Goal: Task Accomplishment & Management: Manage account settings

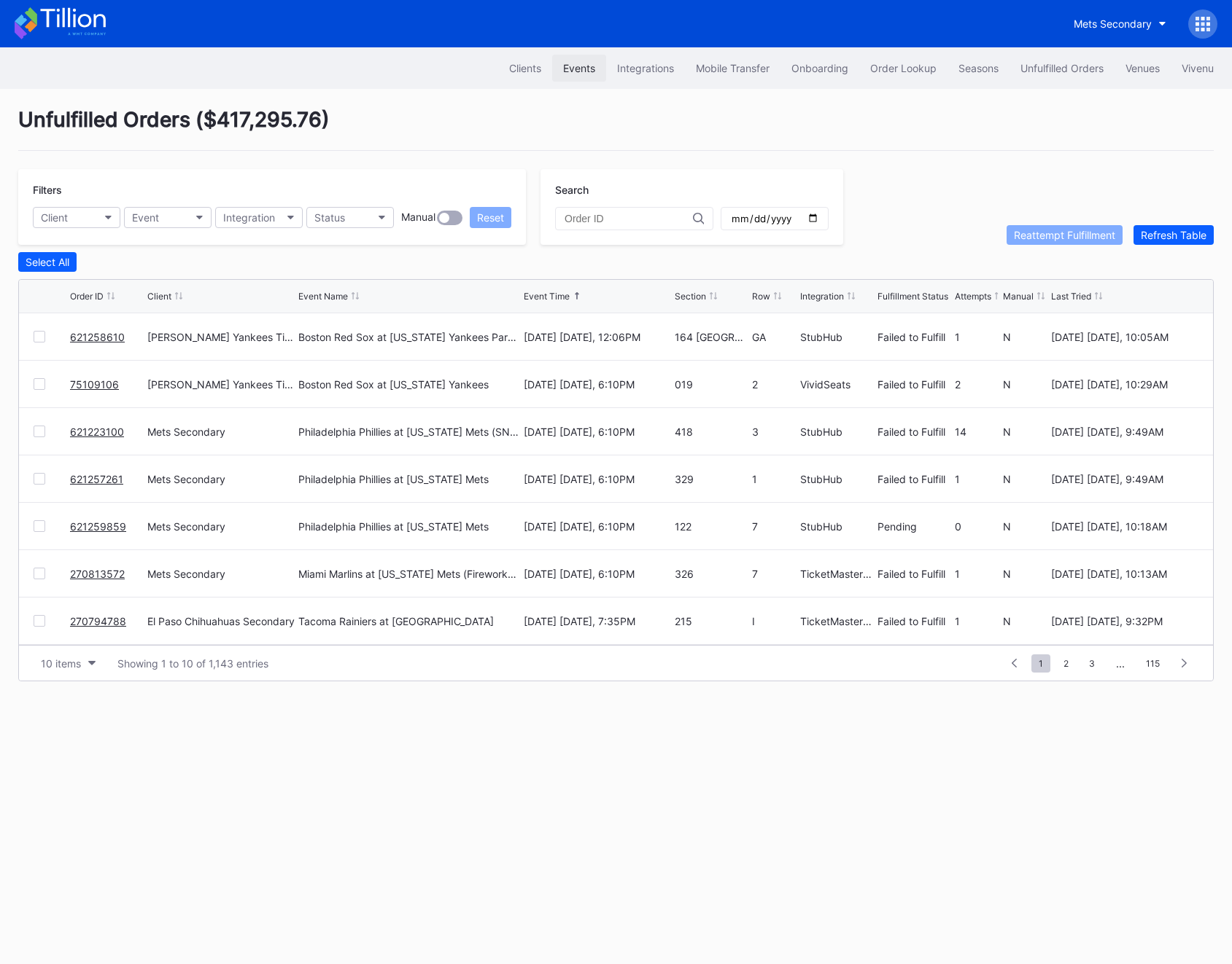
click at [578, 69] on div "Events" at bounding box center [579, 68] width 32 height 12
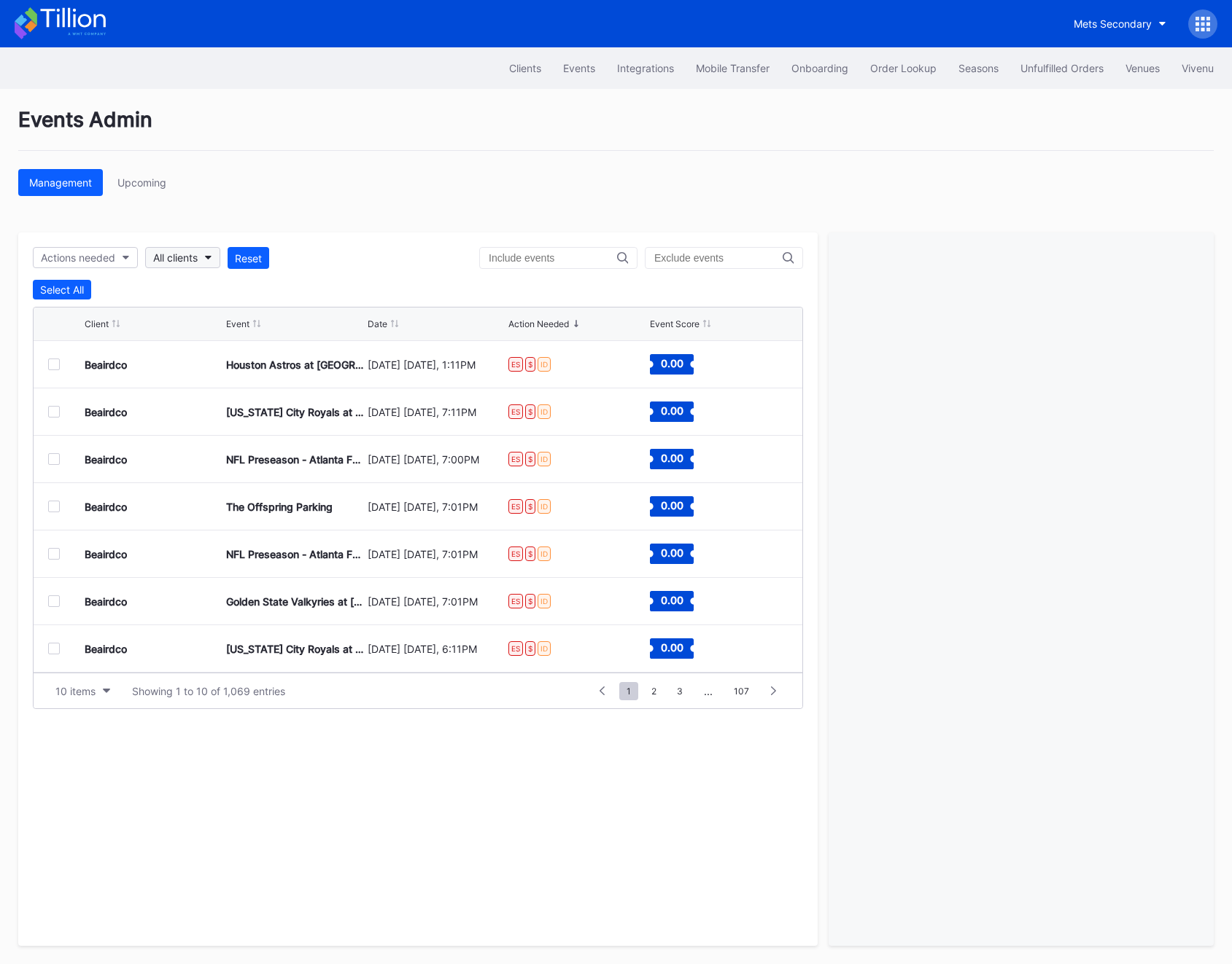
click at [198, 262] on div "All clients" at bounding box center [175, 257] width 45 height 12
type input "[PERSON_NAME]"
click at [299, 354] on div "[US_STATE] Wolf Pack Football Secondary" at bounding box center [258, 350] width 202 height 12
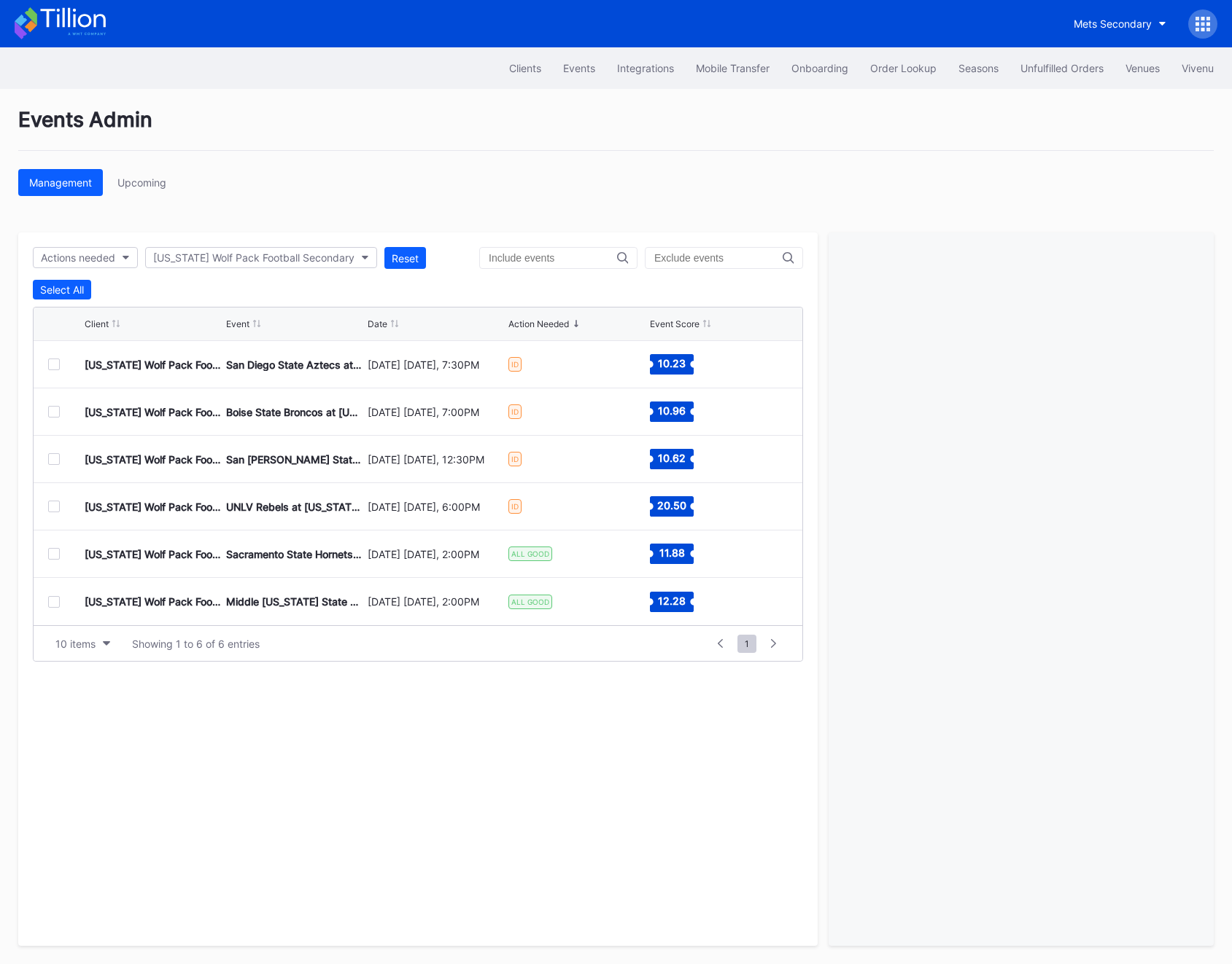
click at [52, 365] on div at bounding box center [54, 364] width 12 height 12
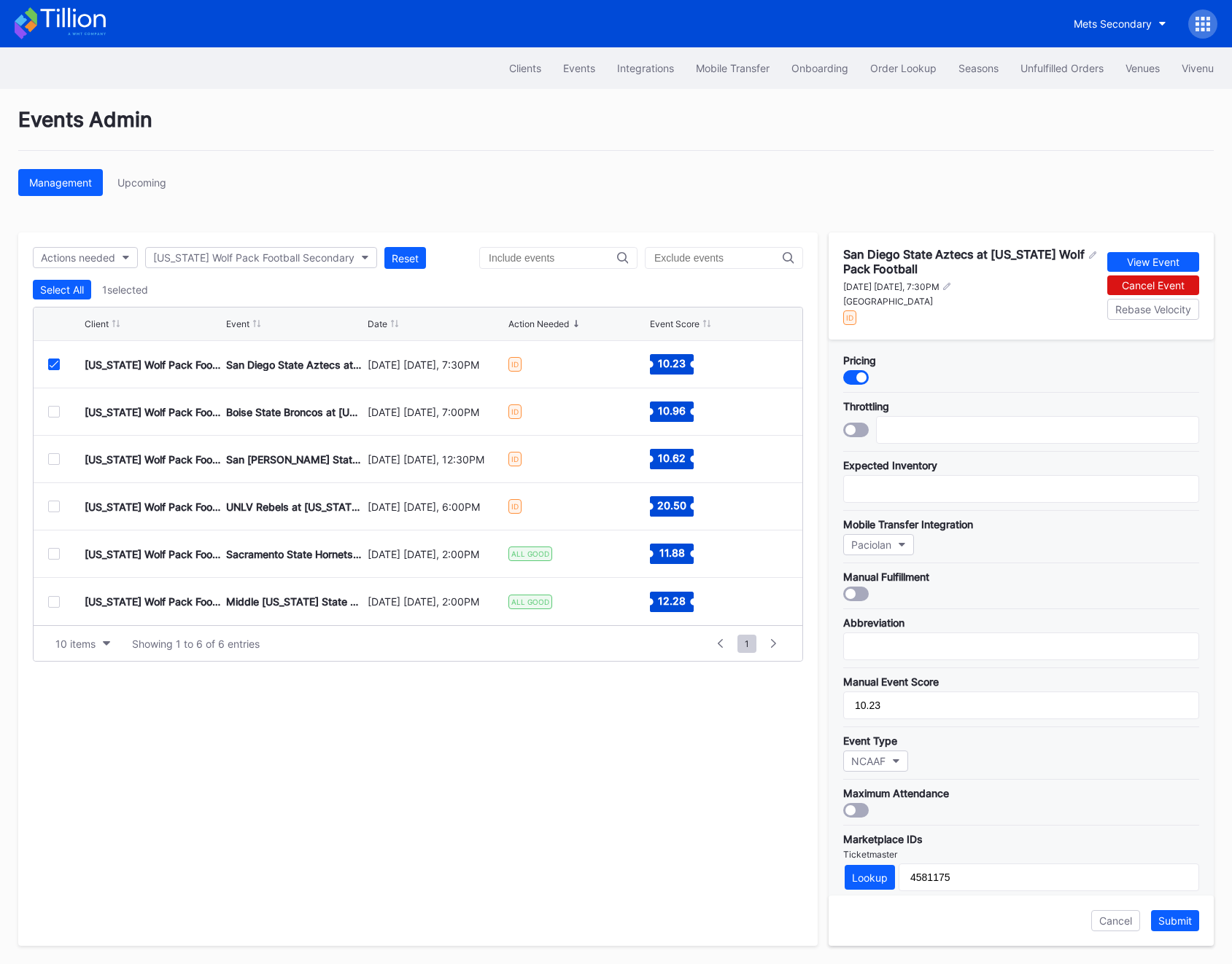
scroll to position [258, 0]
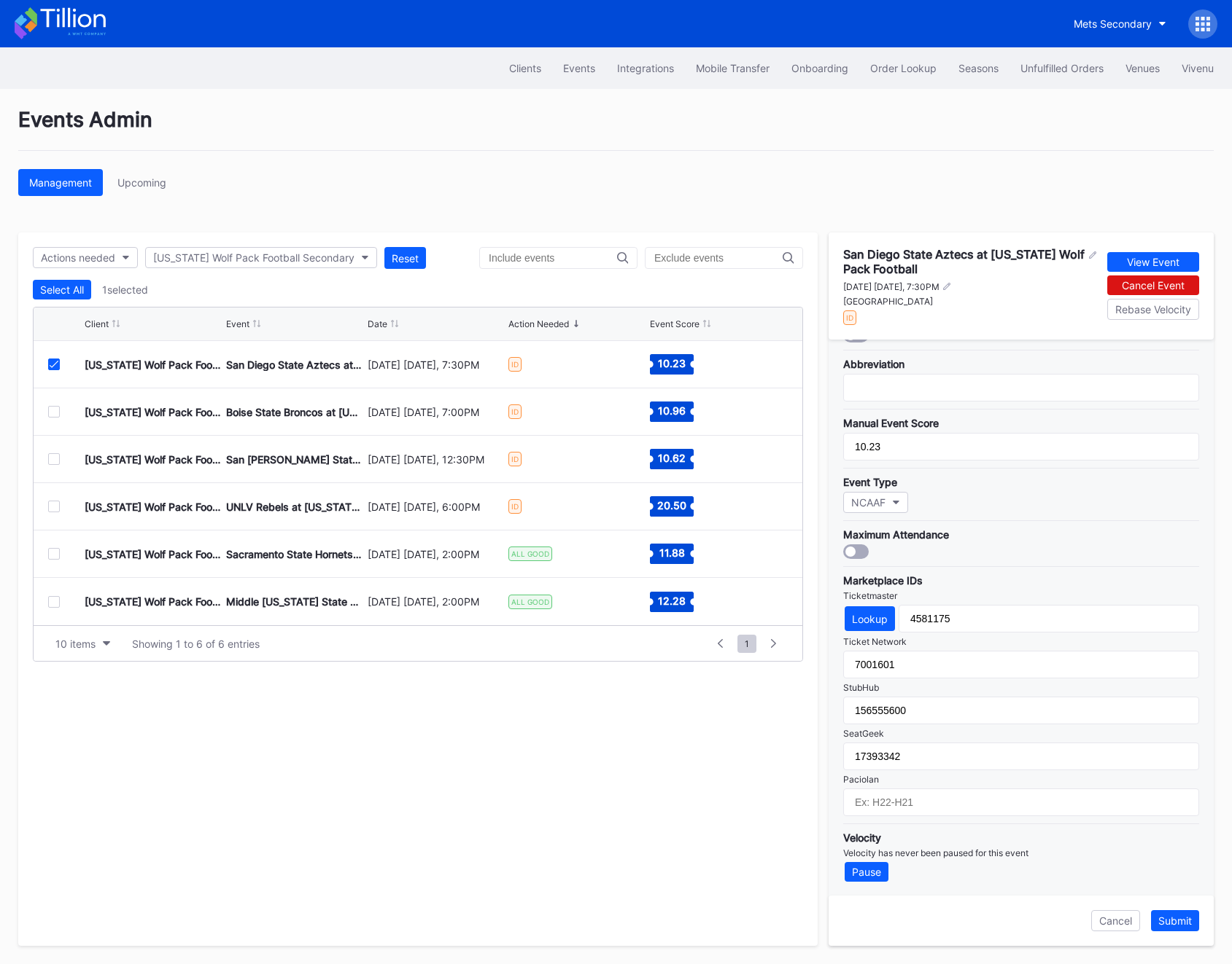
click at [62, 506] on div at bounding box center [66, 507] width 37 height 12
click at [51, 506] on div at bounding box center [54, 507] width 12 height 12
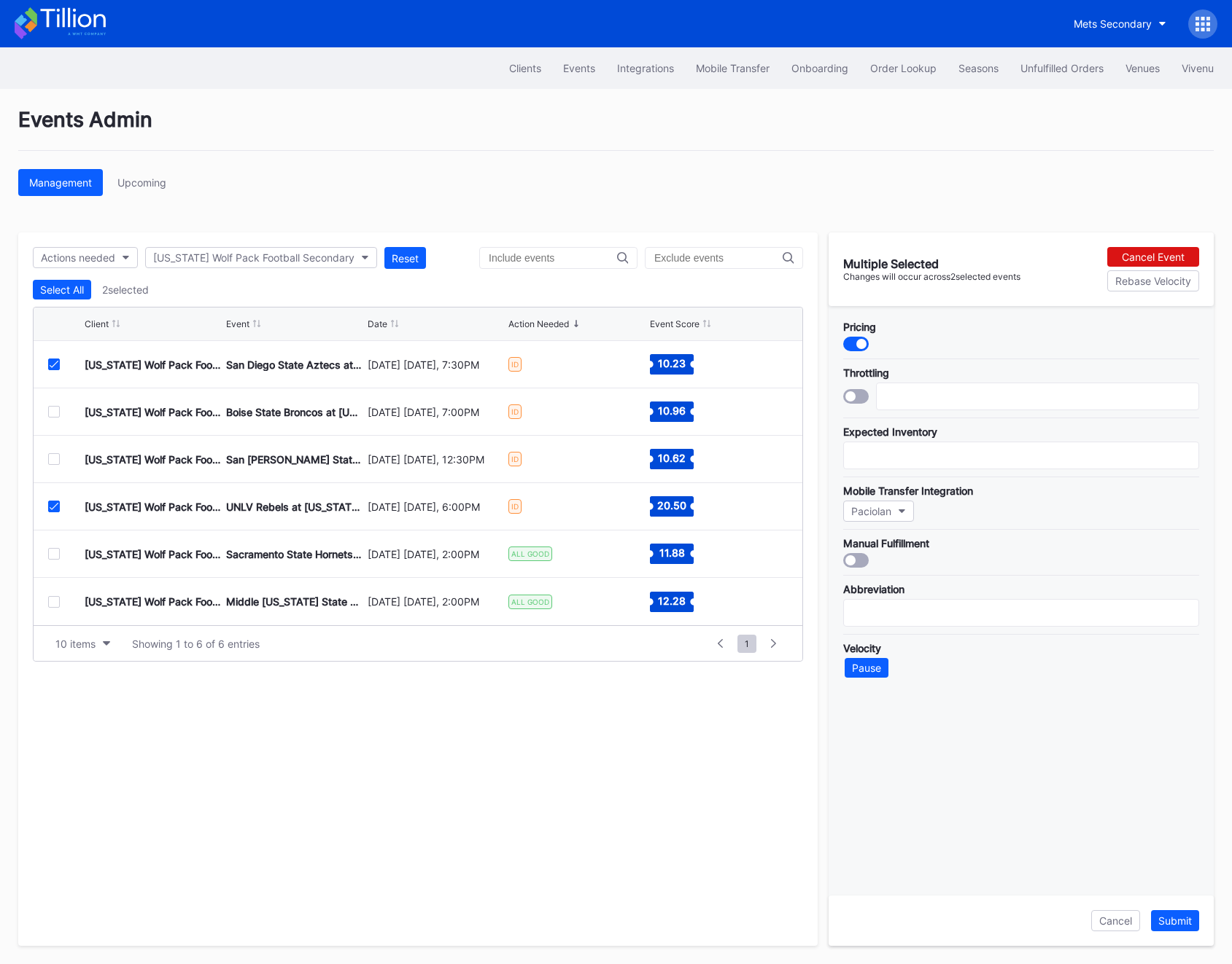
click at [50, 364] on icon at bounding box center [54, 364] width 9 height 7
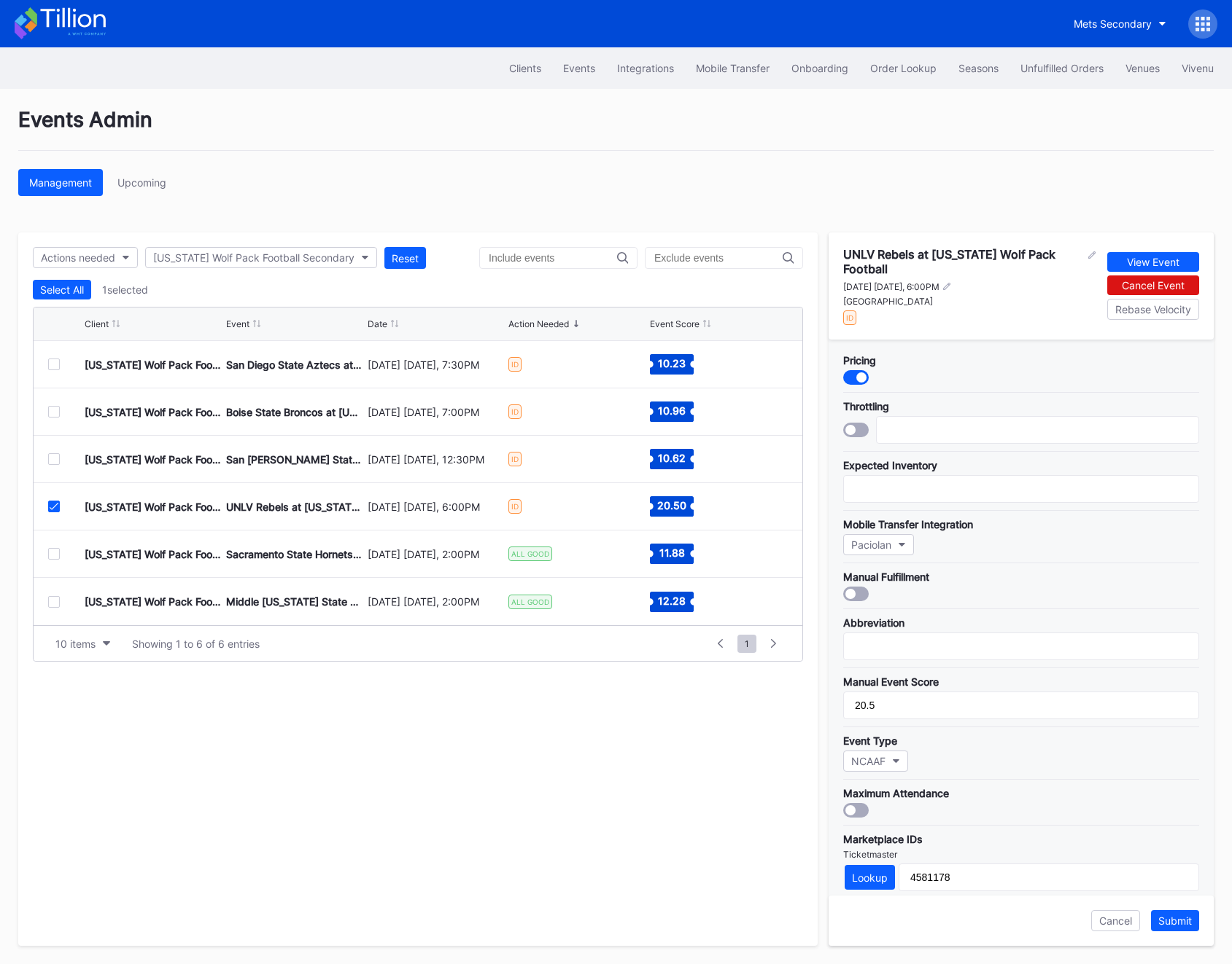
scroll to position [249, 0]
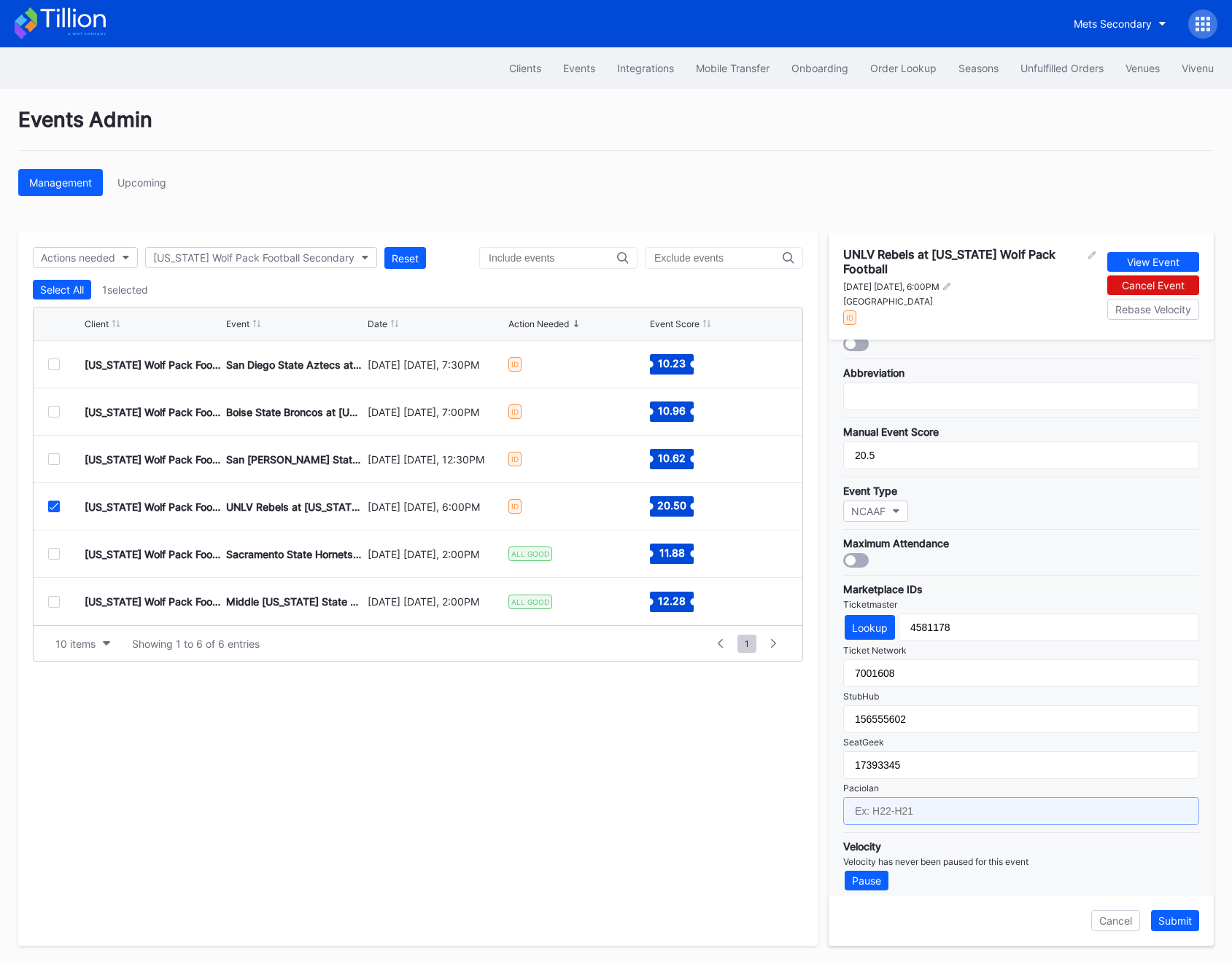
click at [902, 800] on input "text" at bounding box center [1020, 811] width 355 height 28
paste input "RWPF25-FB6"
type input "RWPF25-FB6"
click at [1172, 925] on div "Submit" at bounding box center [1175, 921] width 34 height 12
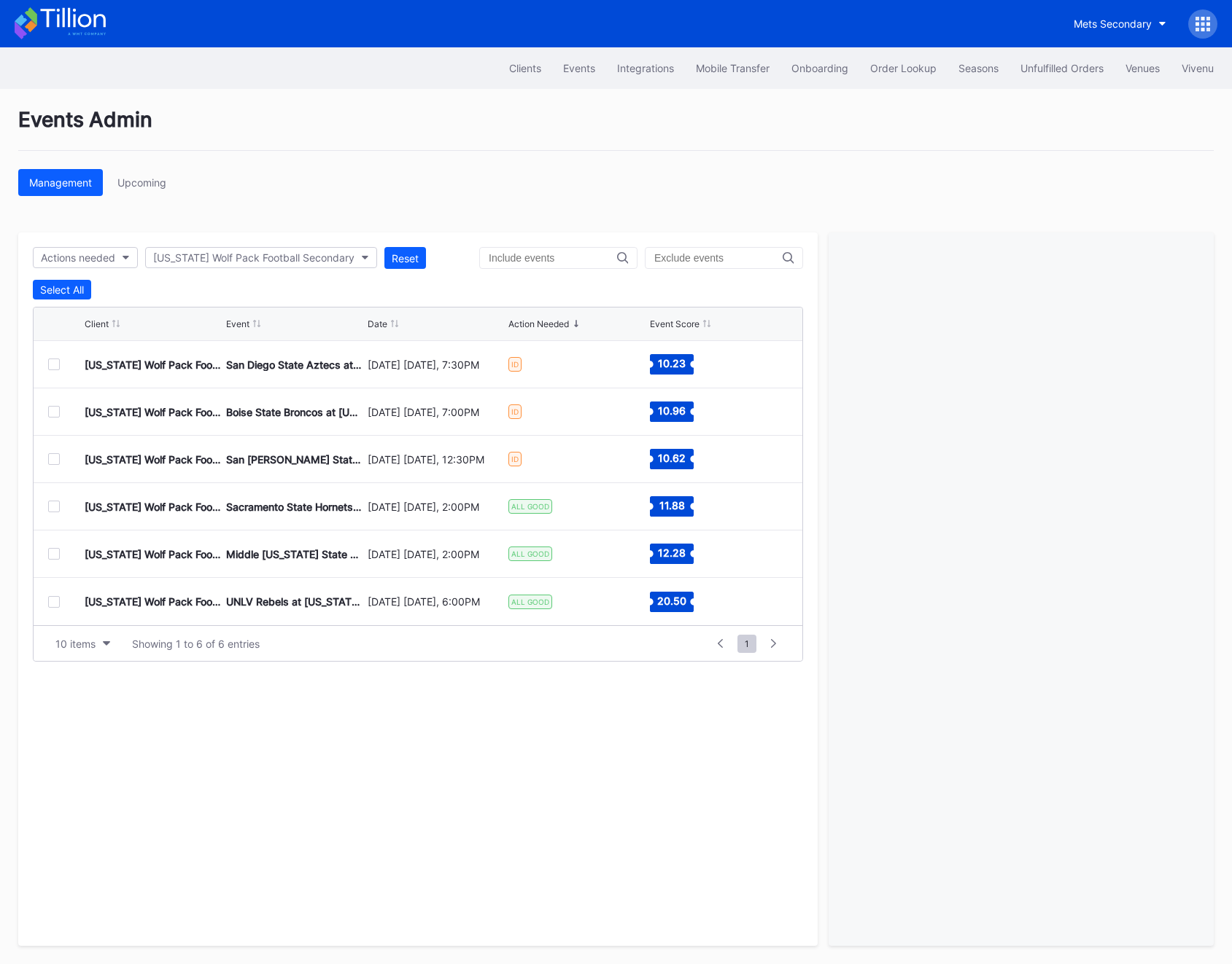
click at [56, 558] on div at bounding box center [54, 554] width 12 height 12
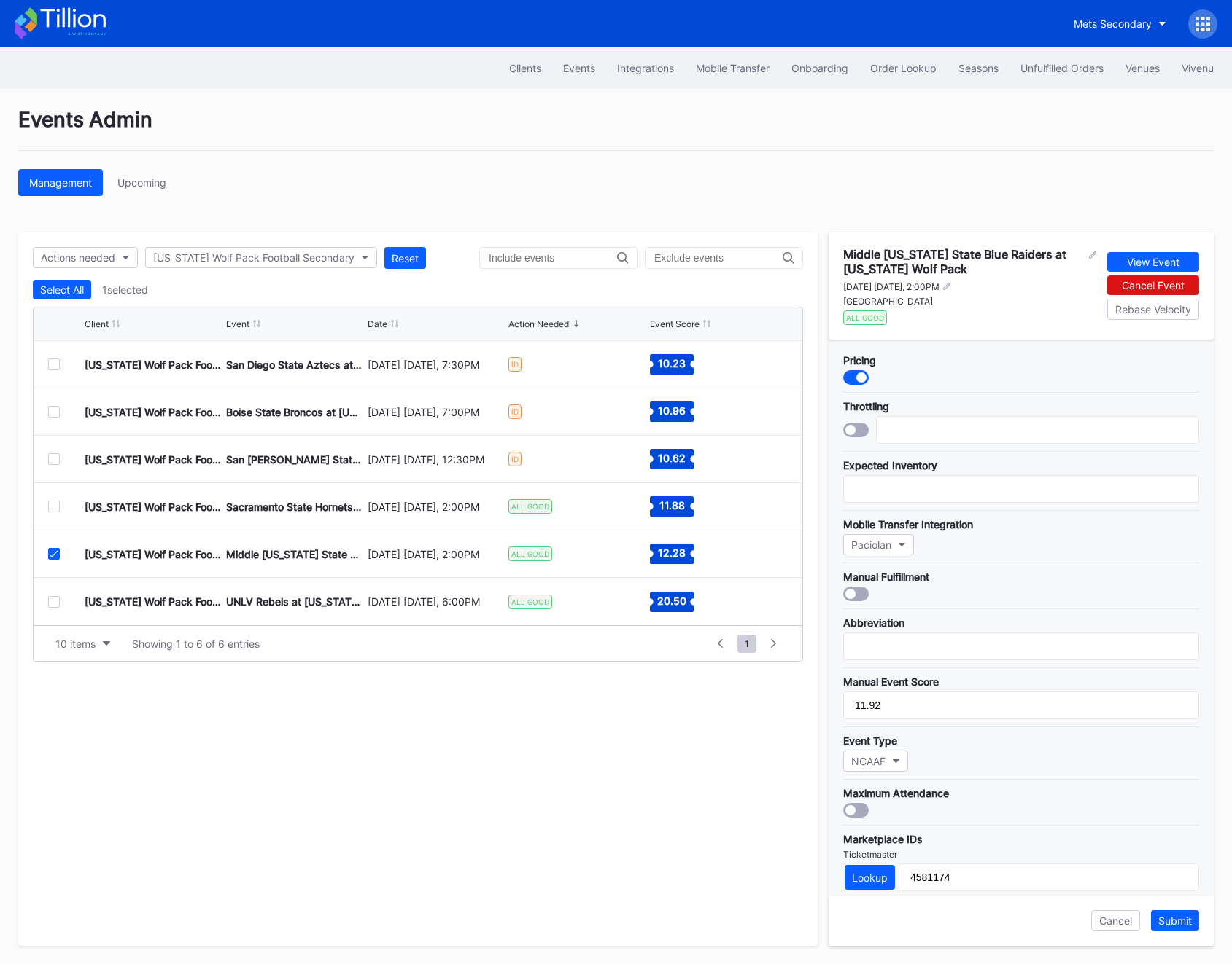
click at [56, 558] on div at bounding box center [54, 554] width 12 height 12
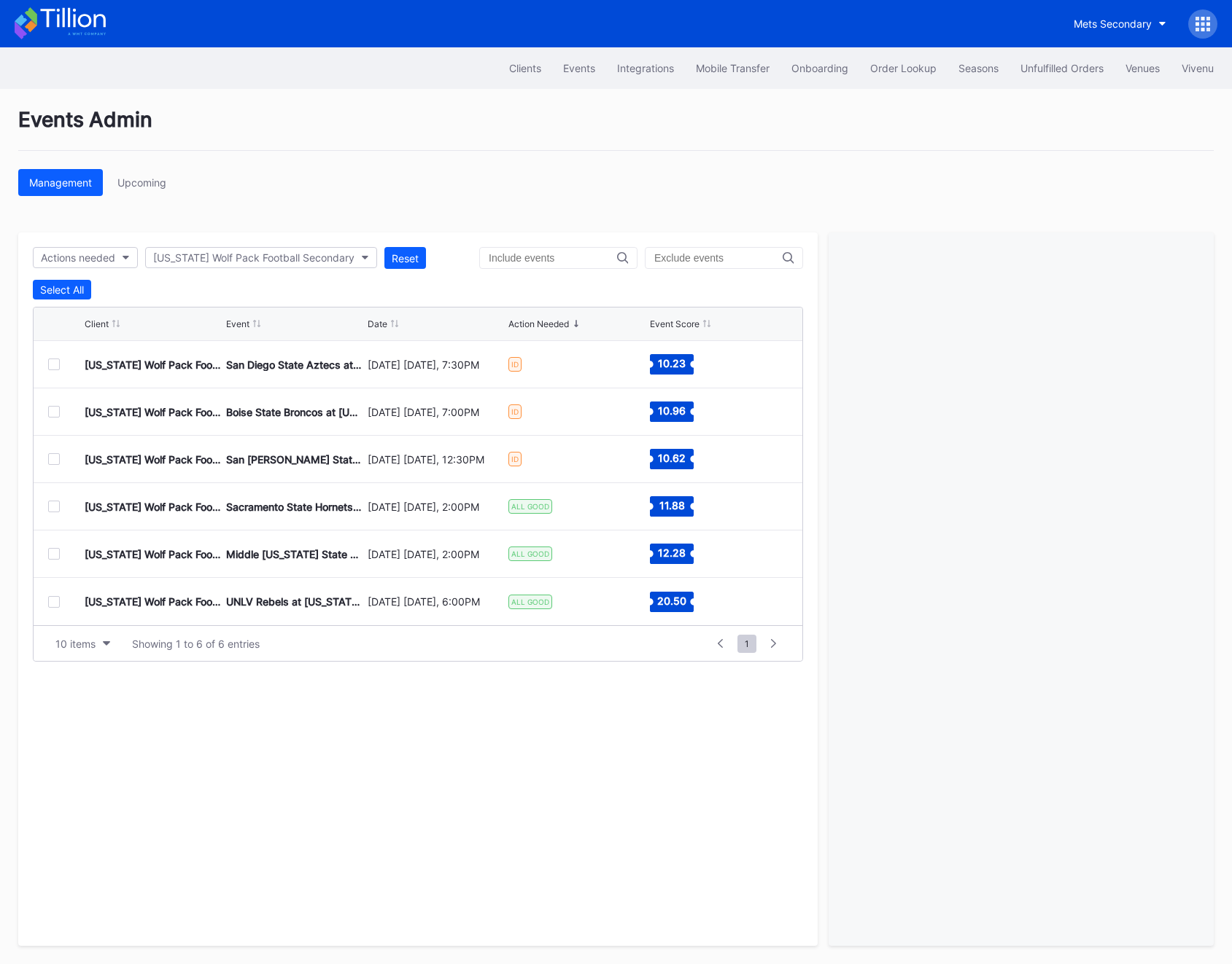
click at [56, 509] on div at bounding box center [54, 507] width 12 height 12
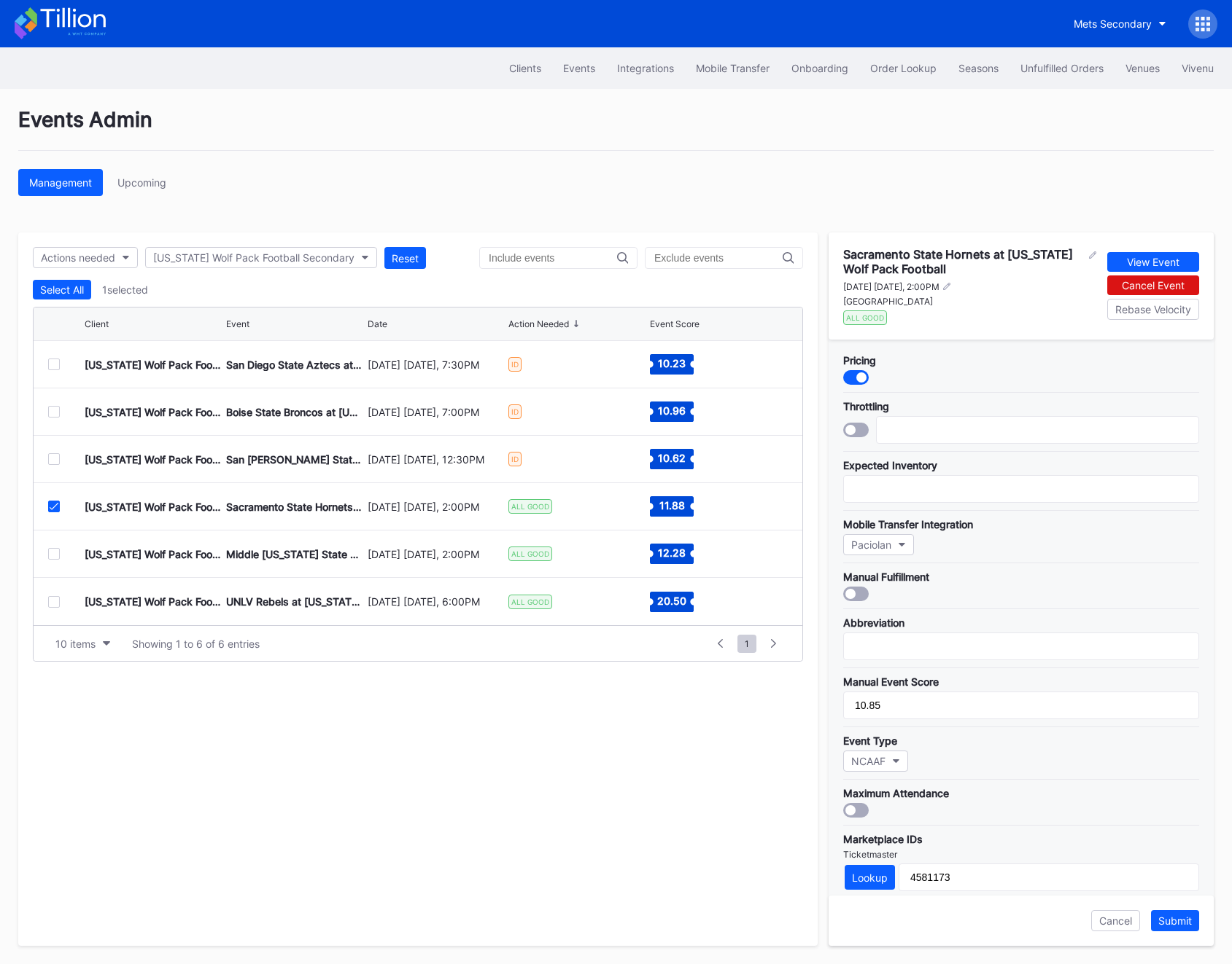
scroll to position [258, 0]
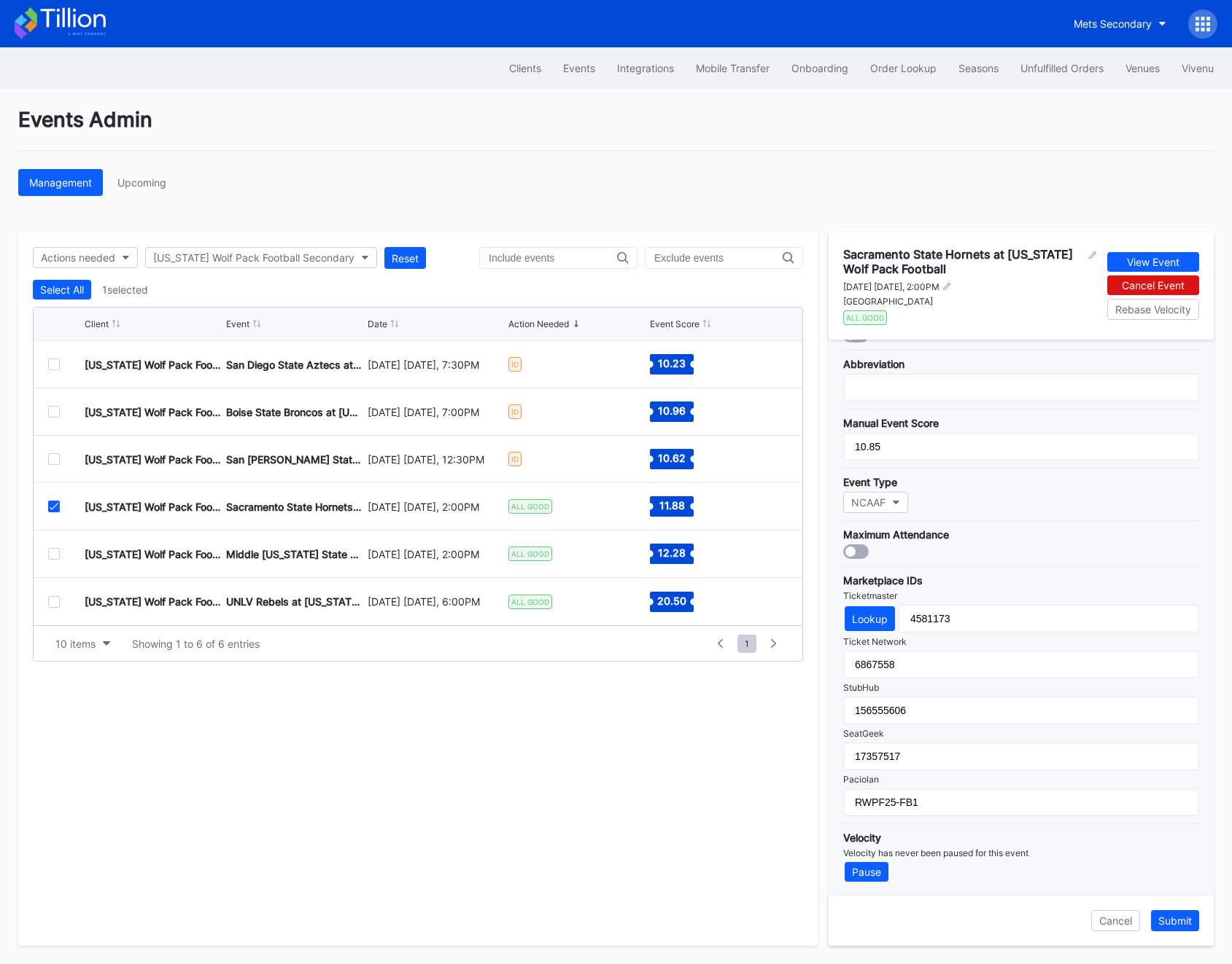
click at [51, 503] on icon at bounding box center [54, 506] width 9 height 7
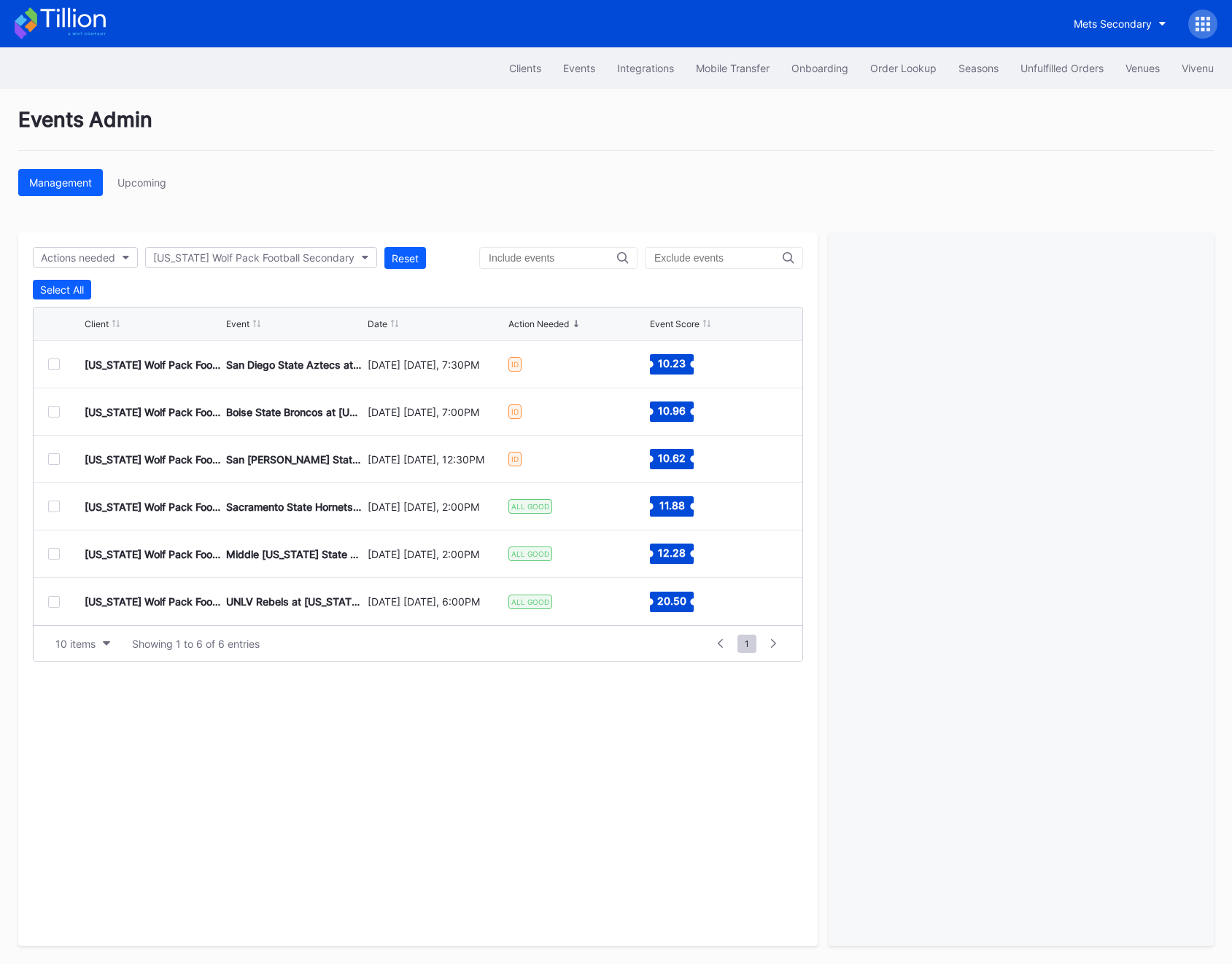
click at [53, 365] on div at bounding box center [54, 364] width 12 height 12
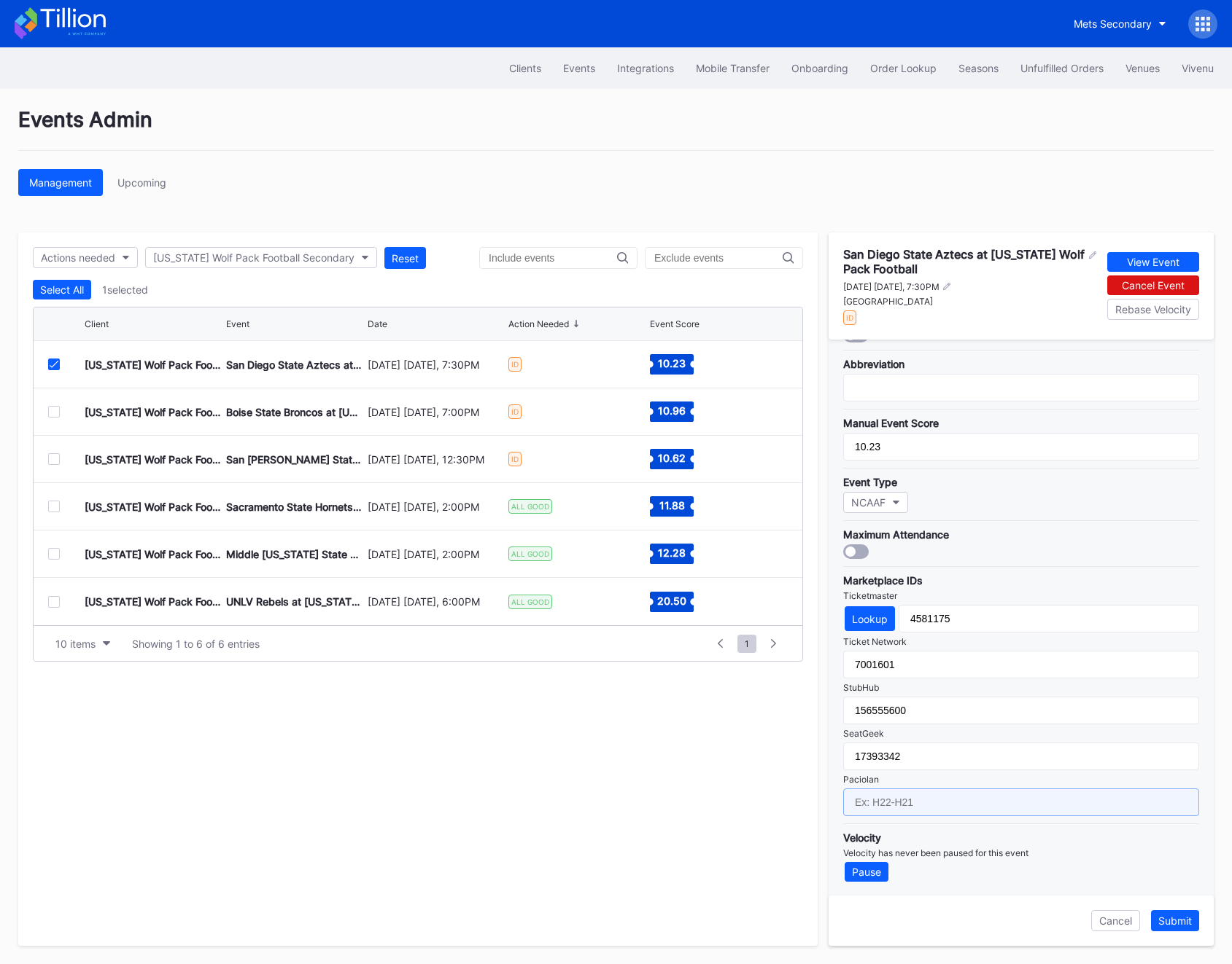
click at [902, 798] on input "text" at bounding box center [1020, 802] width 355 height 28
paste input "RWPF25-FB6"
type input "RWPF25-FB3"
click at [1175, 916] on div "Submit" at bounding box center [1175, 921] width 34 height 12
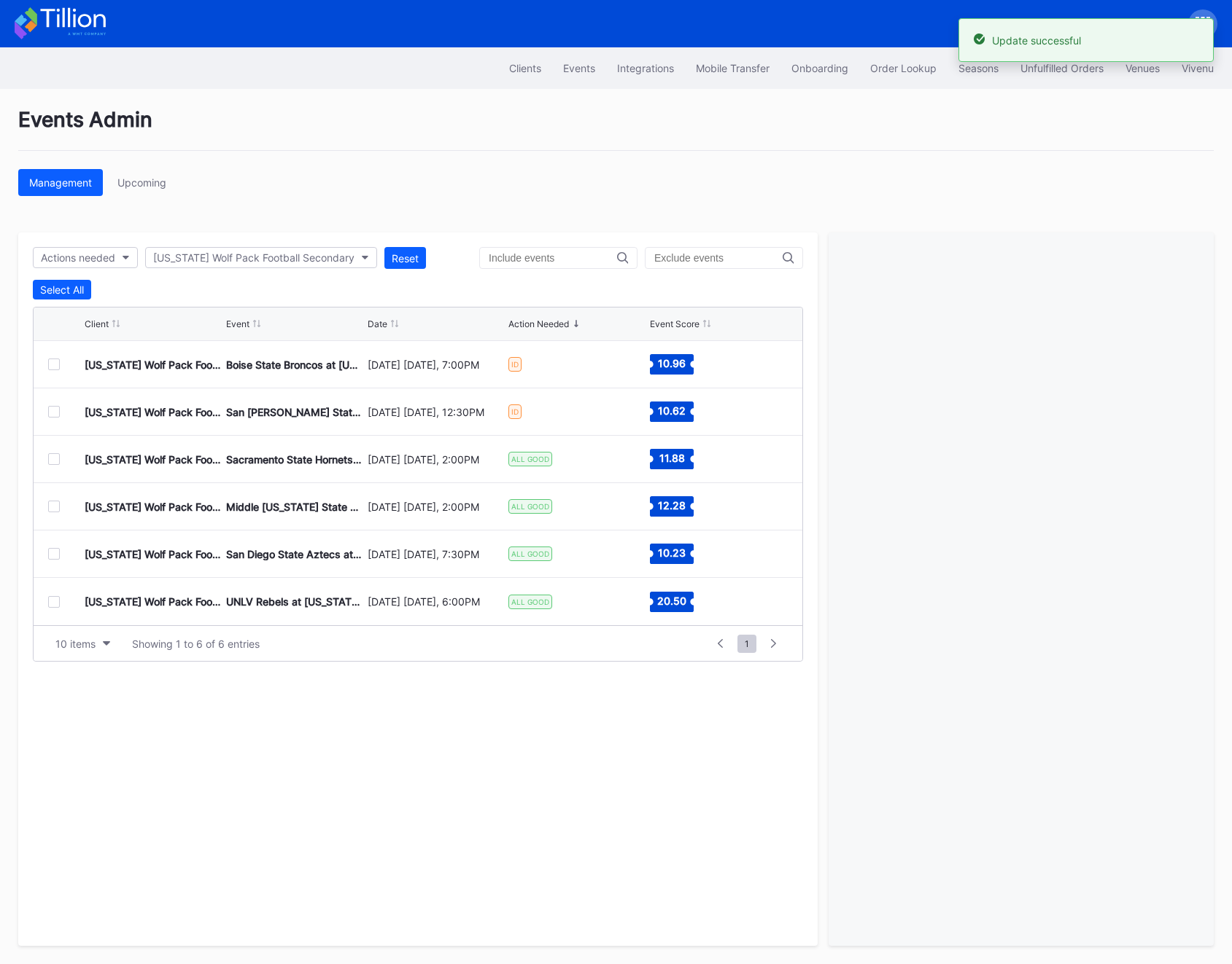
click at [53, 363] on div at bounding box center [54, 364] width 12 height 12
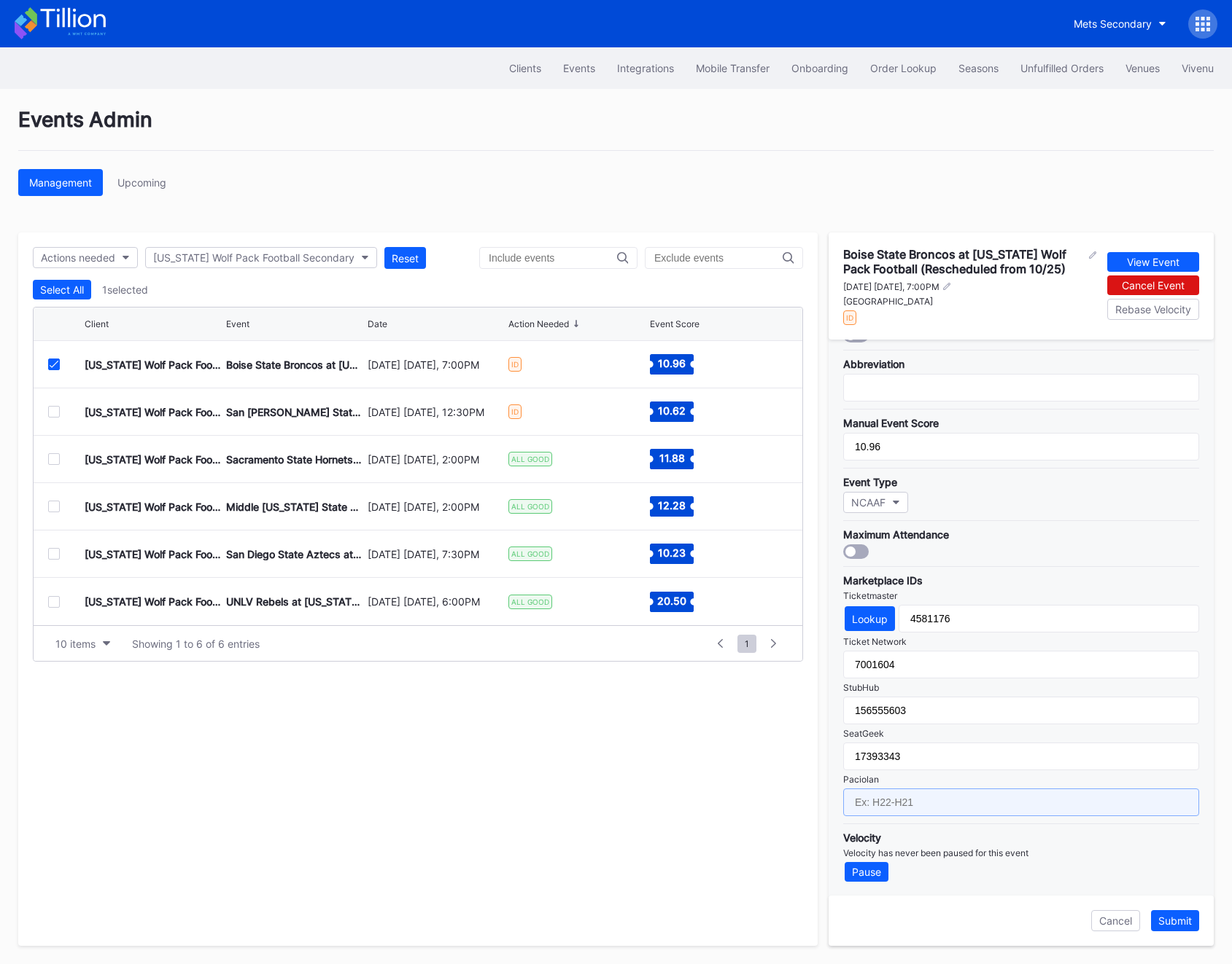
click at [910, 804] on input "text" at bounding box center [1020, 802] width 355 height 28
paste input "RWPF25-FB6"
type input "RWPF25-FB4"
click at [1167, 916] on div "Submit" at bounding box center [1175, 921] width 34 height 12
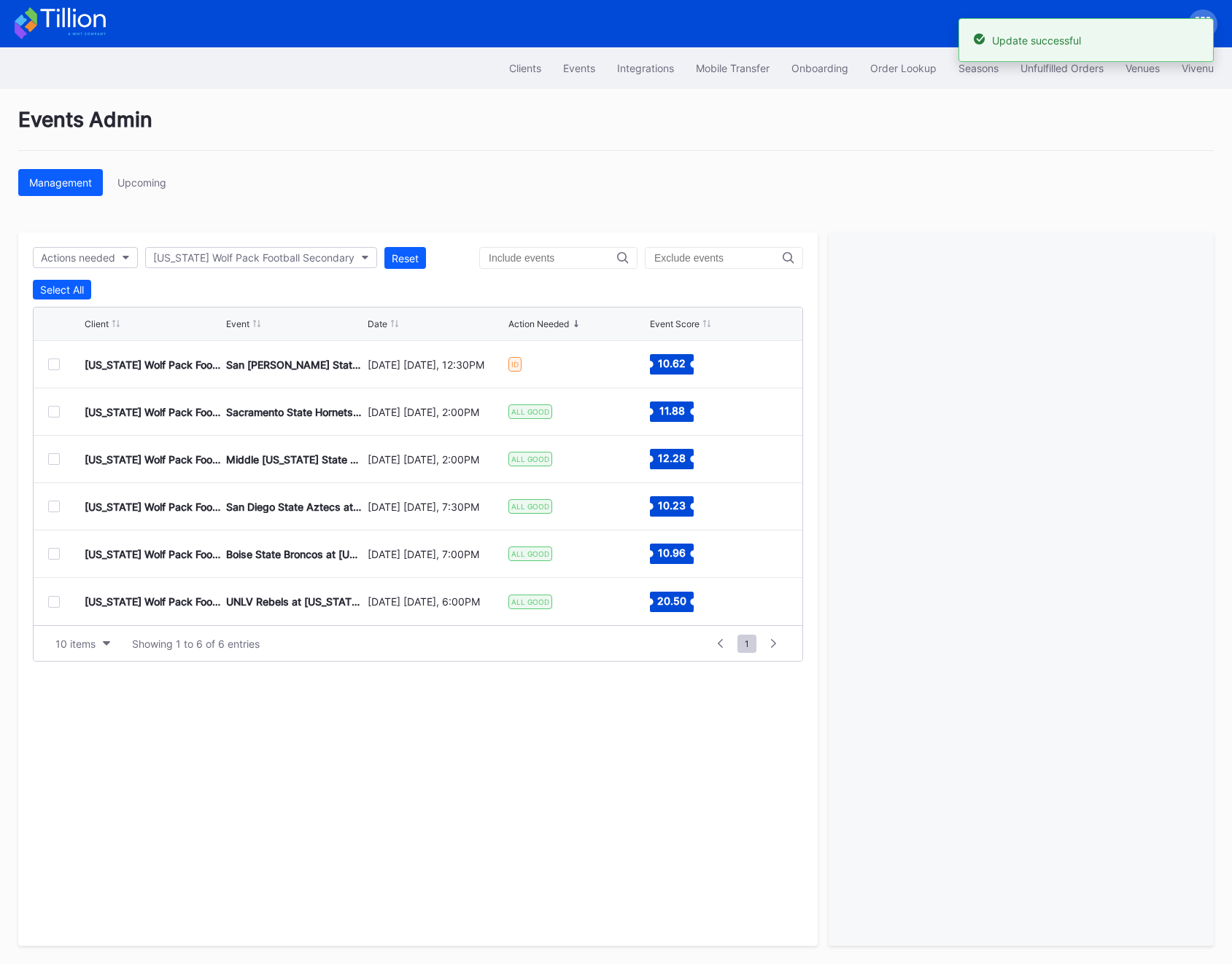
click at [54, 366] on div at bounding box center [54, 364] width 12 height 12
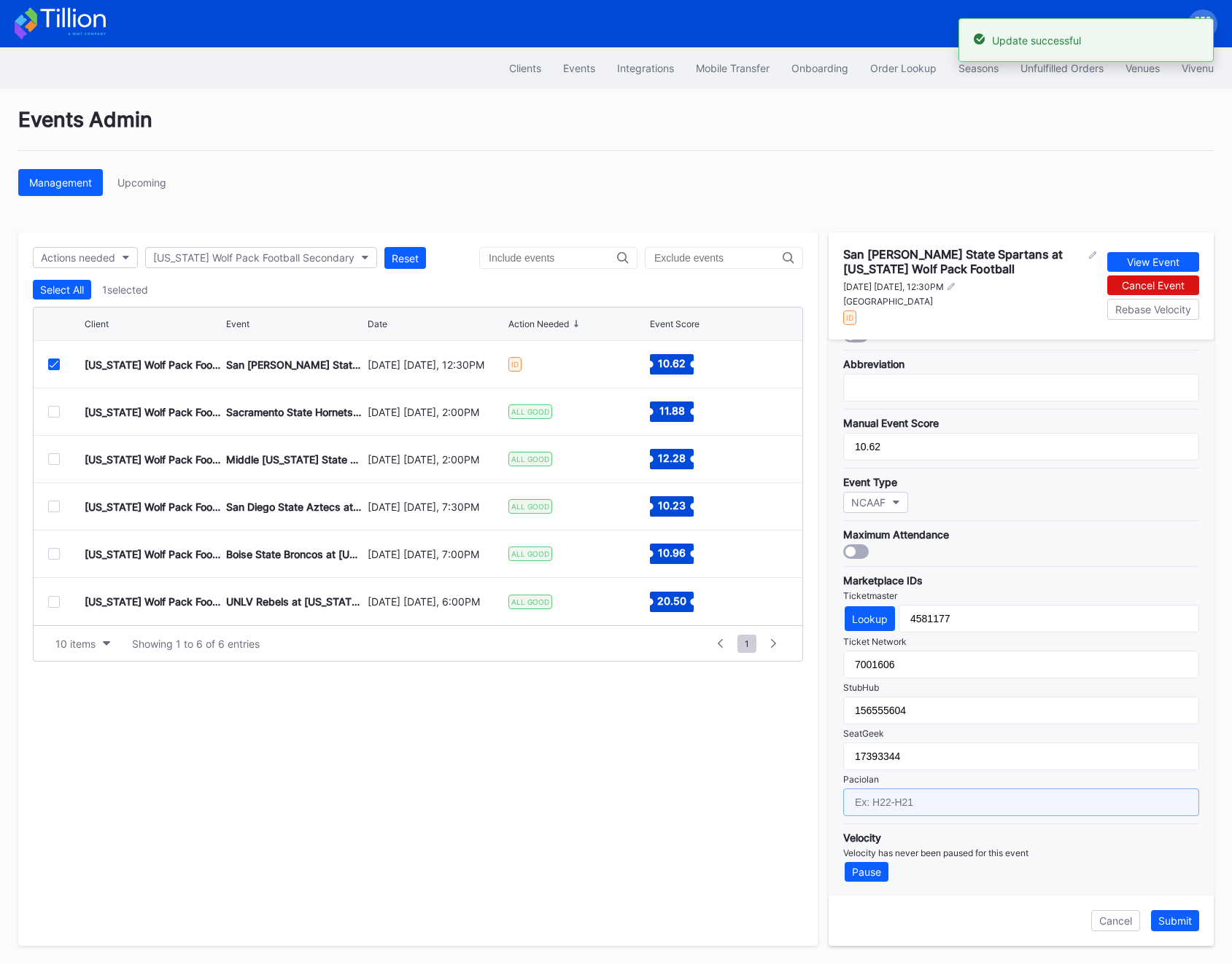
click at [908, 804] on input "text" at bounding box center [1020, 802] width 355 height 28
paste input "RWPF25-FB6"
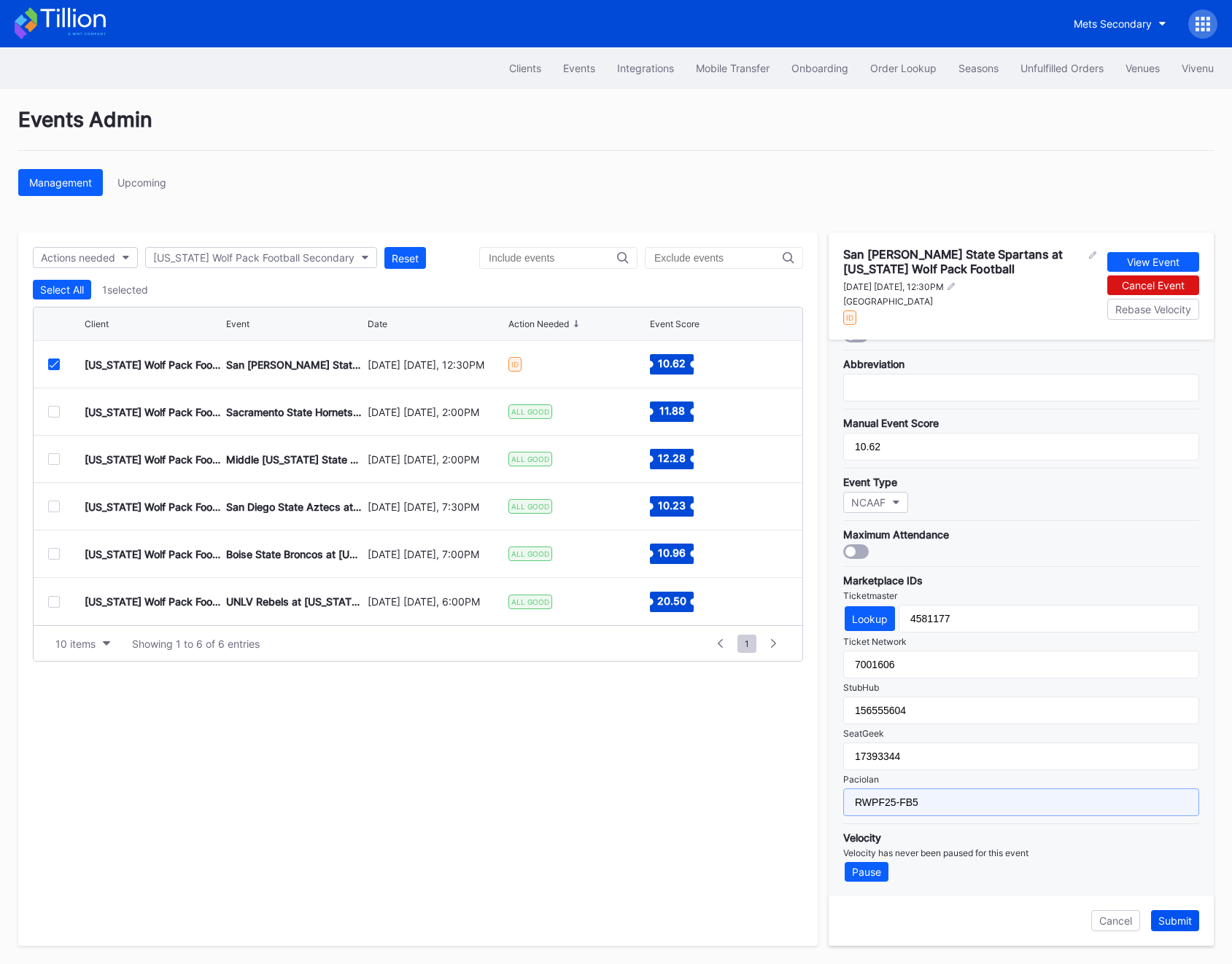
type input "RWPF25-FB5"
click at [1188, 924] on div "Submit" at bounding box center [1175, 921] width 34 height 12
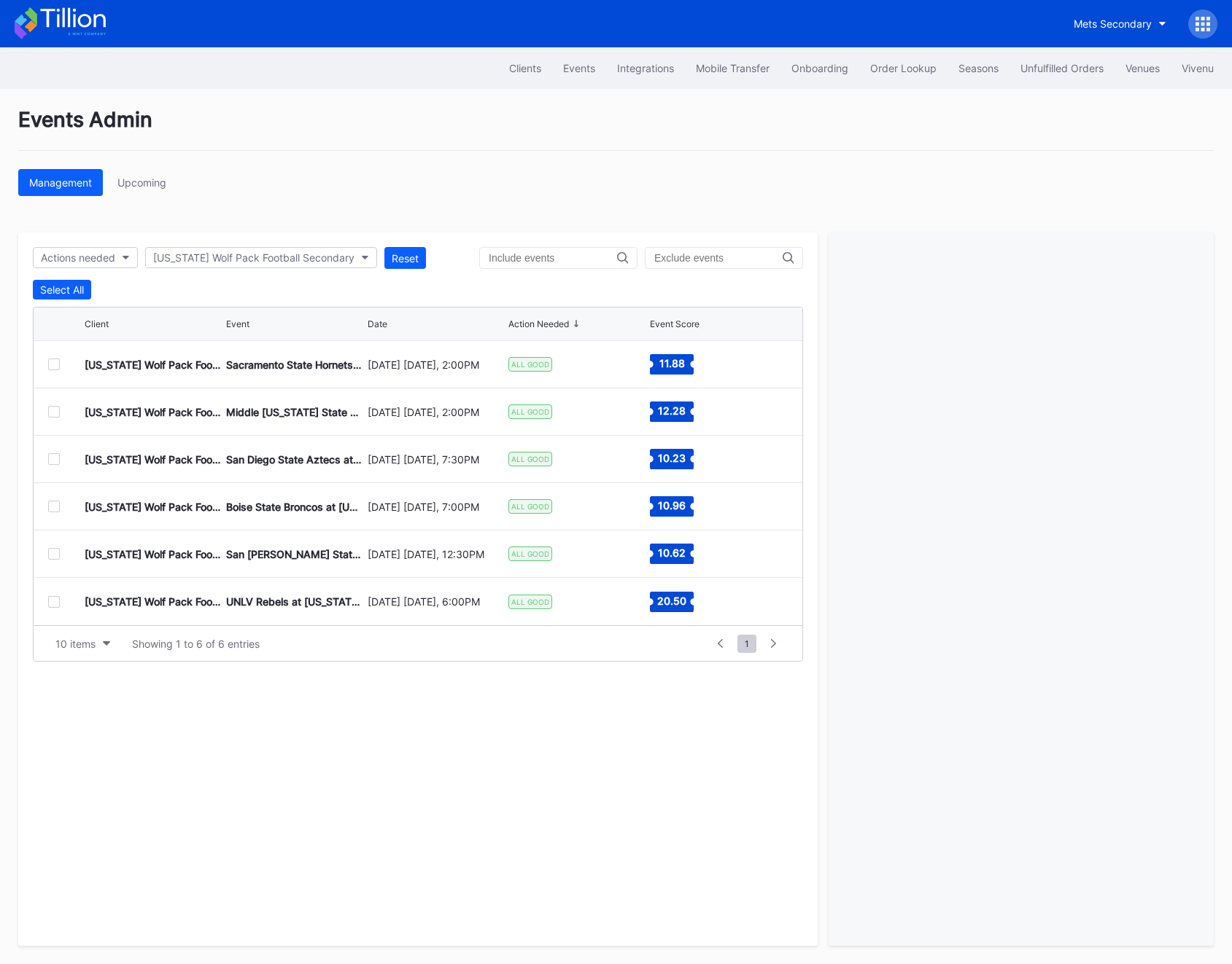
click at [56, 368] on div at bounding box center [54, 364] width 12 height 12
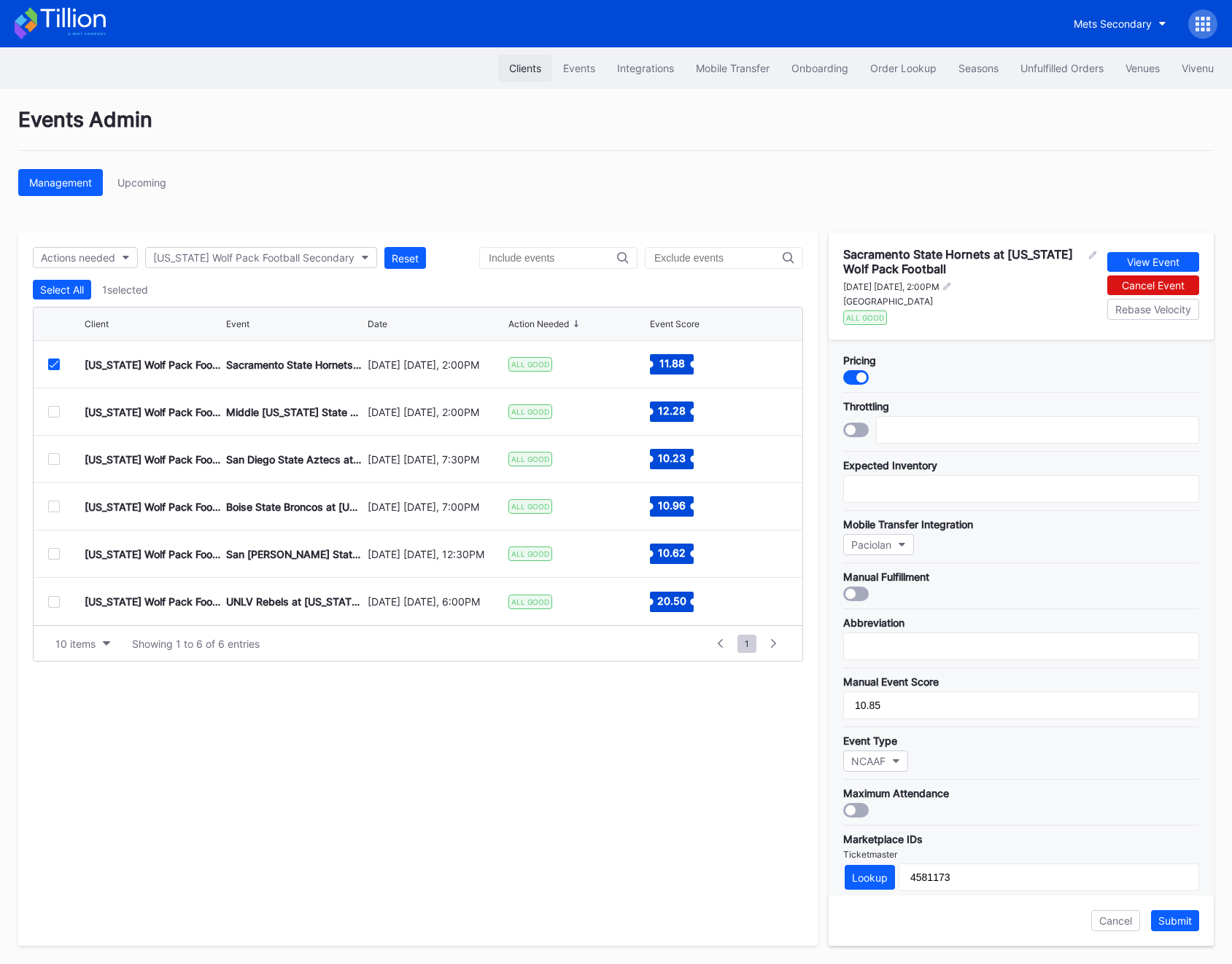
click at [512, 63] on div "Clients" at bounding box center [525, 68] width 32 height 12
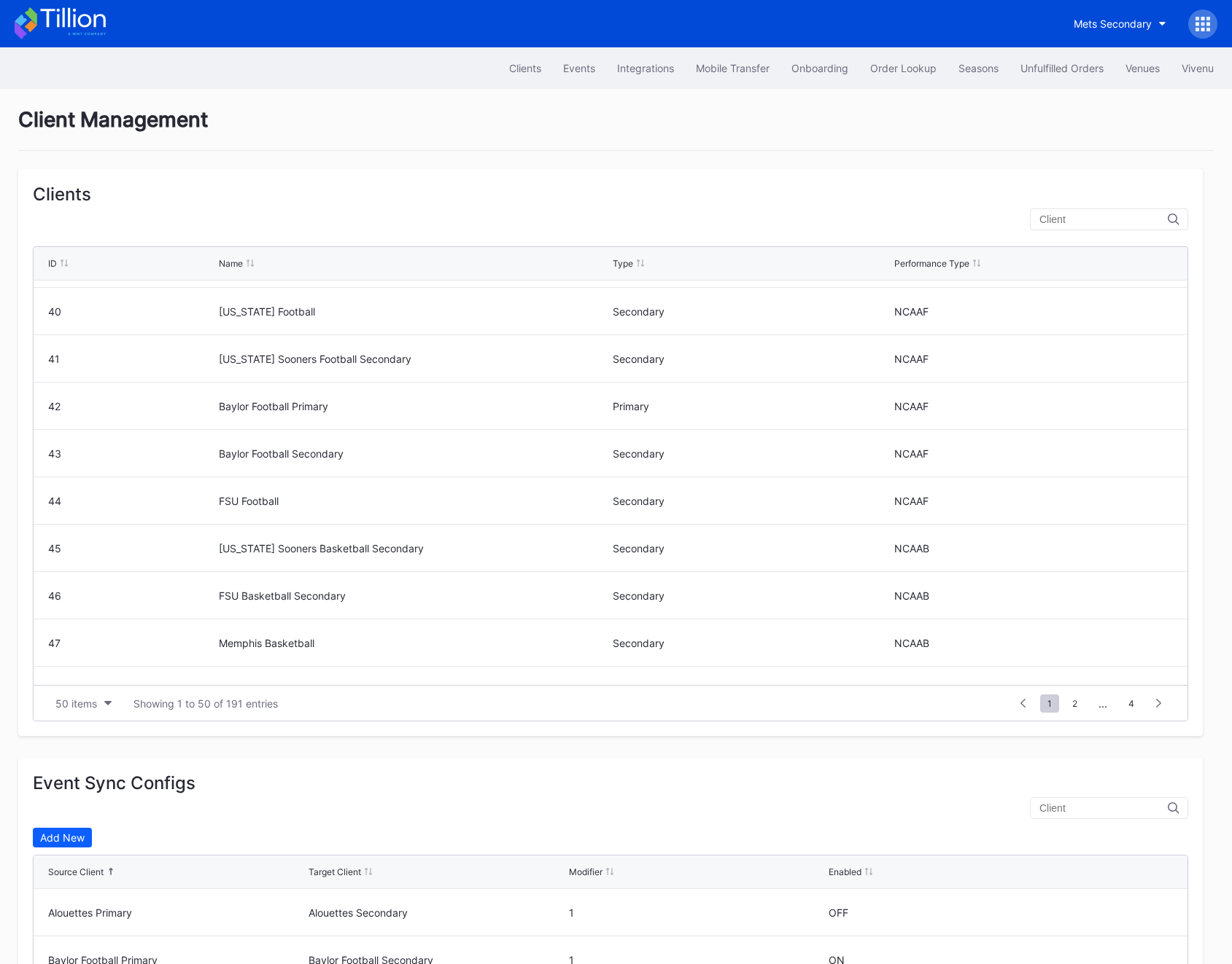
scroll to position [1963, 0]
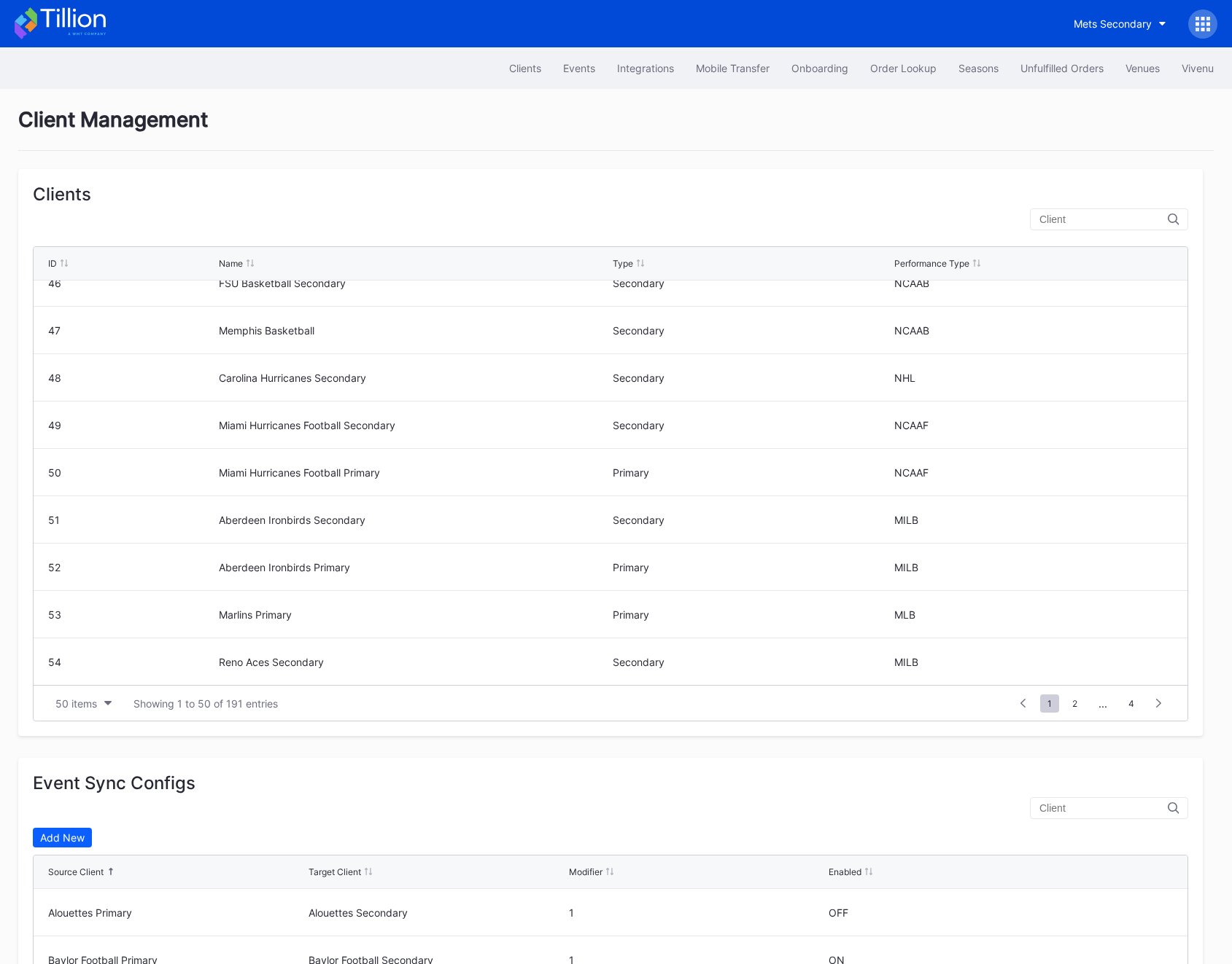
click at [1096, 218] on input "text" at bounding box center [1103, 220] width 129 height 12
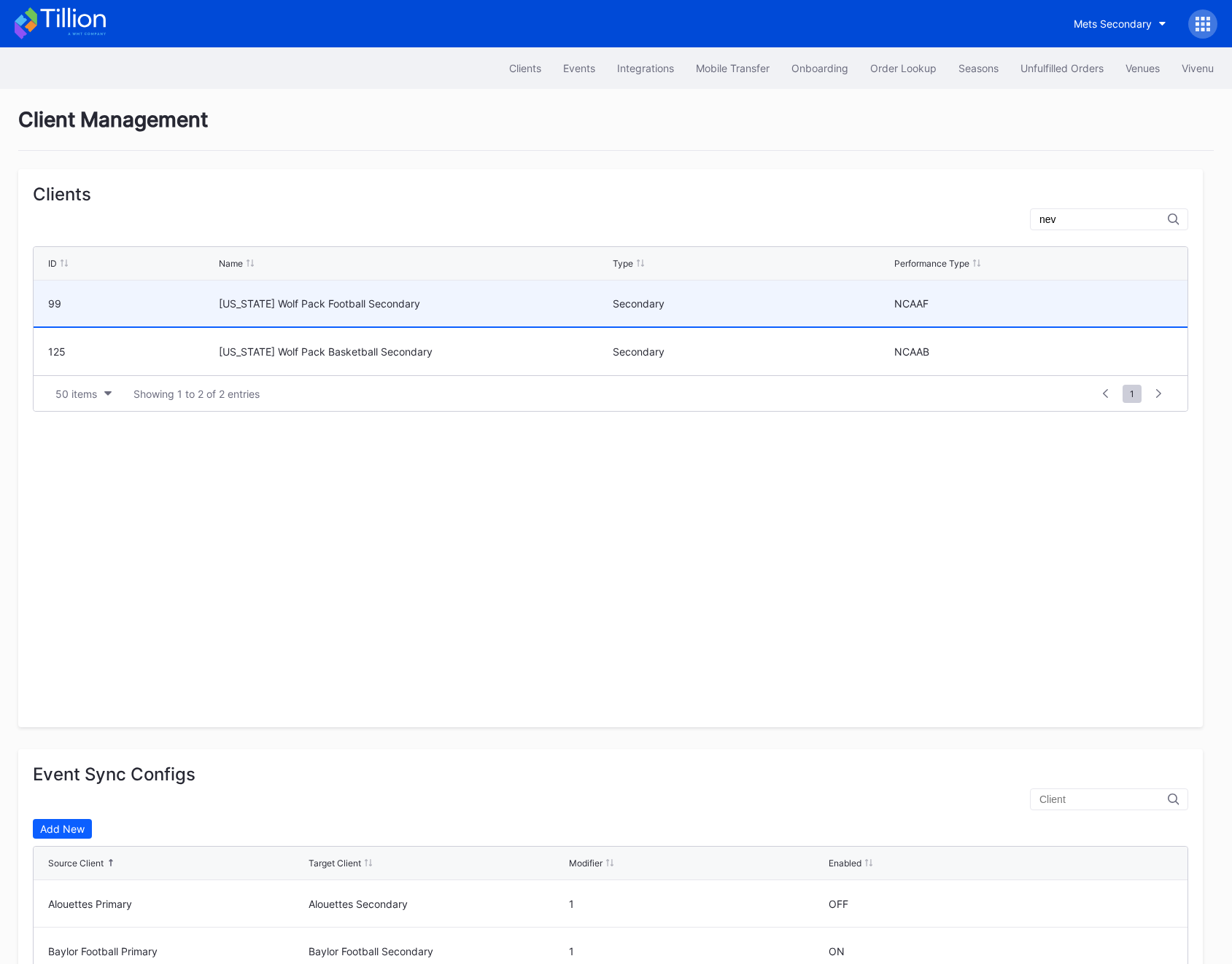
type input "nev"
click at [388, 298] on div "[US_STATE] Wolf Pack Football Secondary" at bounding box center [413, 303] width 389 height 12
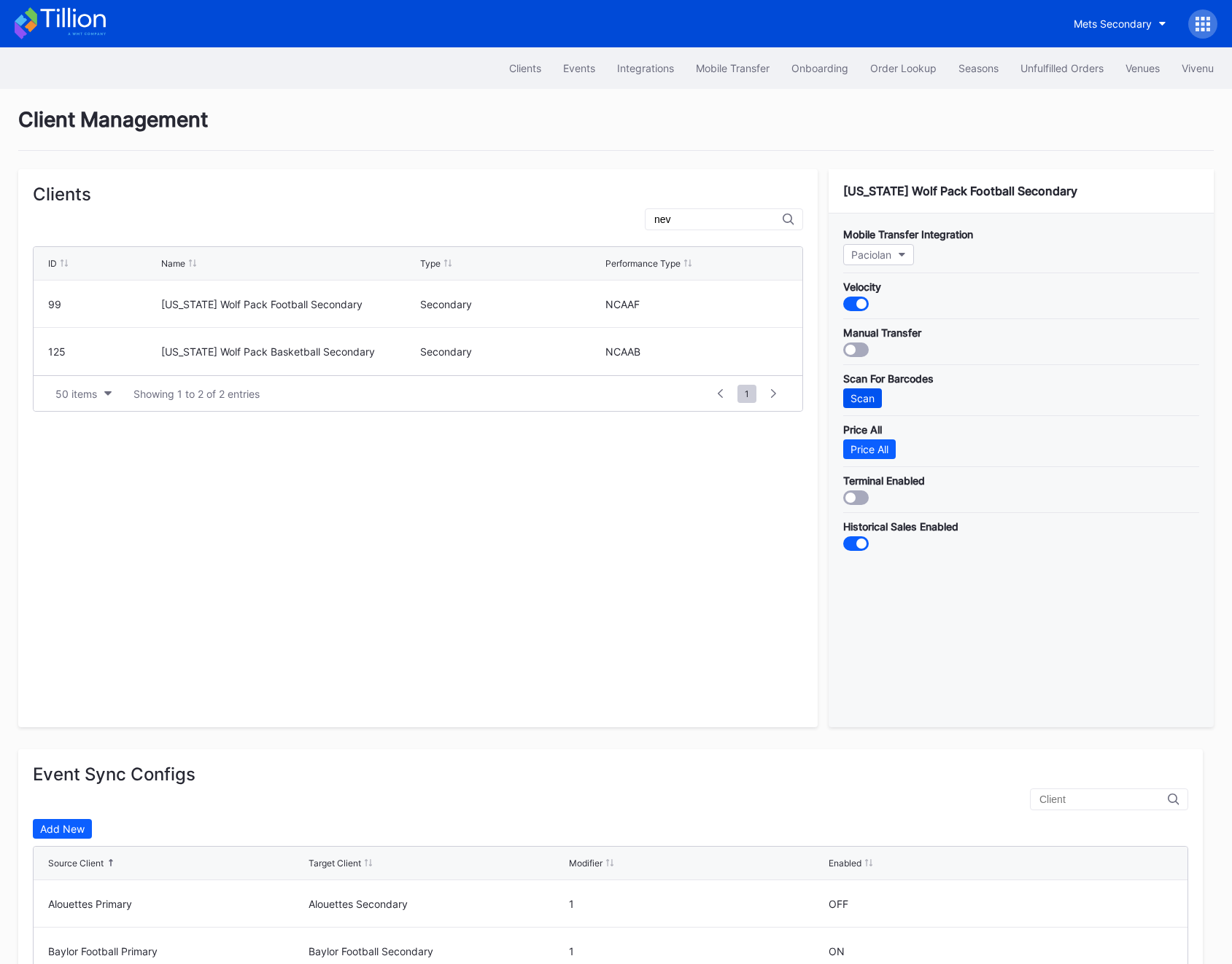
click at [870, 401] on div "Scan" at bounding box center [863, 398] width 24 height 12
click at [857, 401] on div "Scan" at bounding box center [863, 398] width 24 height 12
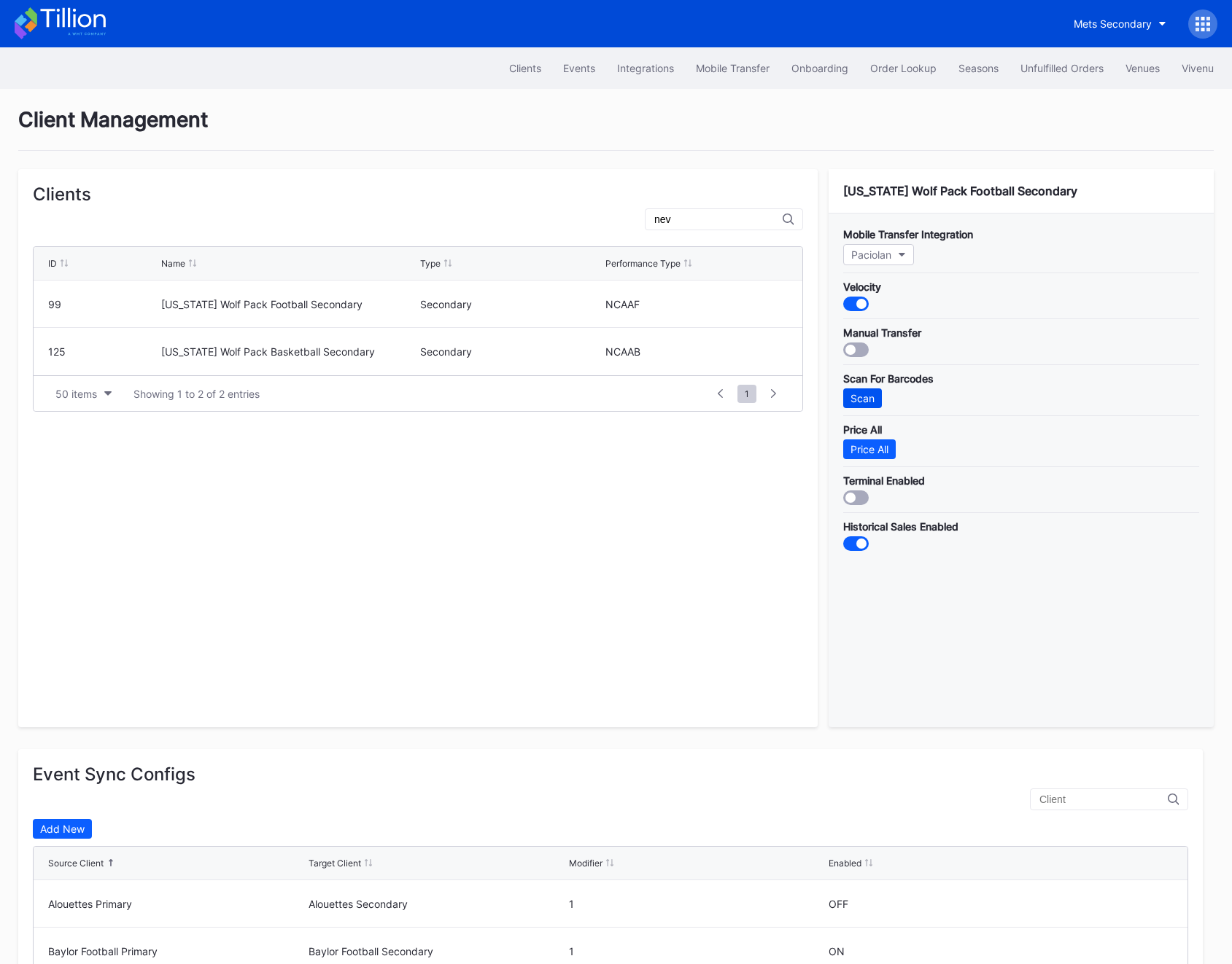
click at [869, 398] on div "Scan" at bounding box center [863, 398] width 24 height 12
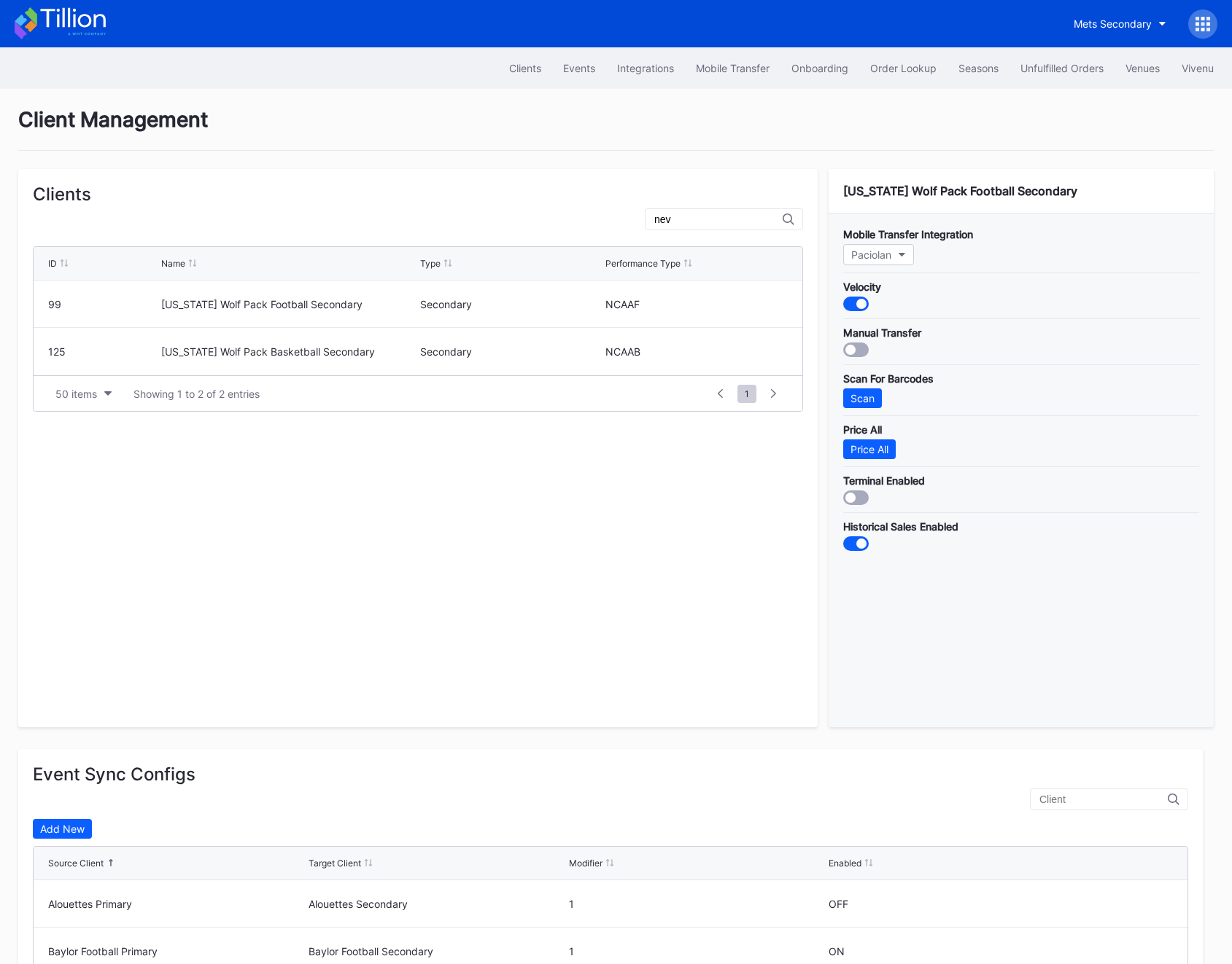
click at [70, 26] on icon at bounding box center [60, 23] width 91 height 32
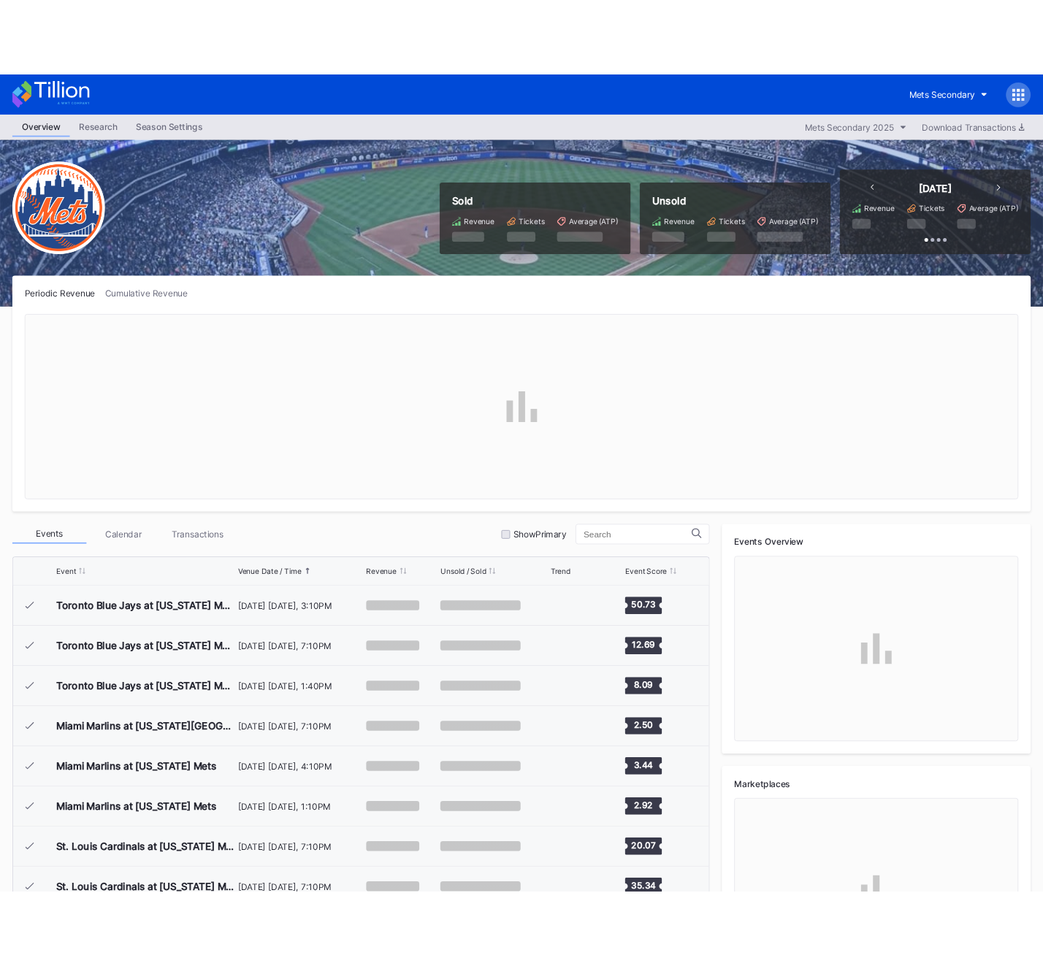
scroll to position [3038, 0]
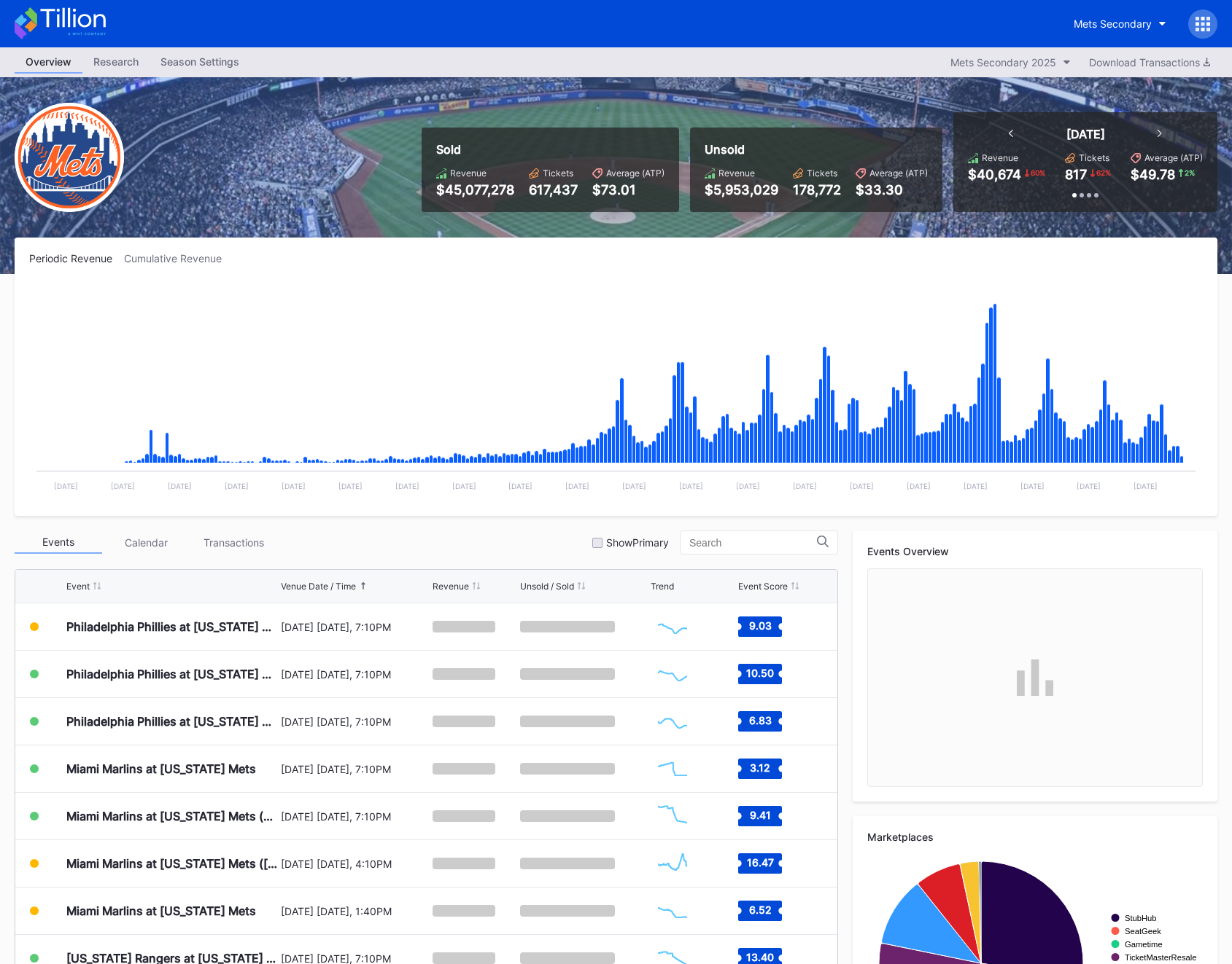
click at [1205, 25] on icon at bounding box center [1202, 24] width 15 height 15
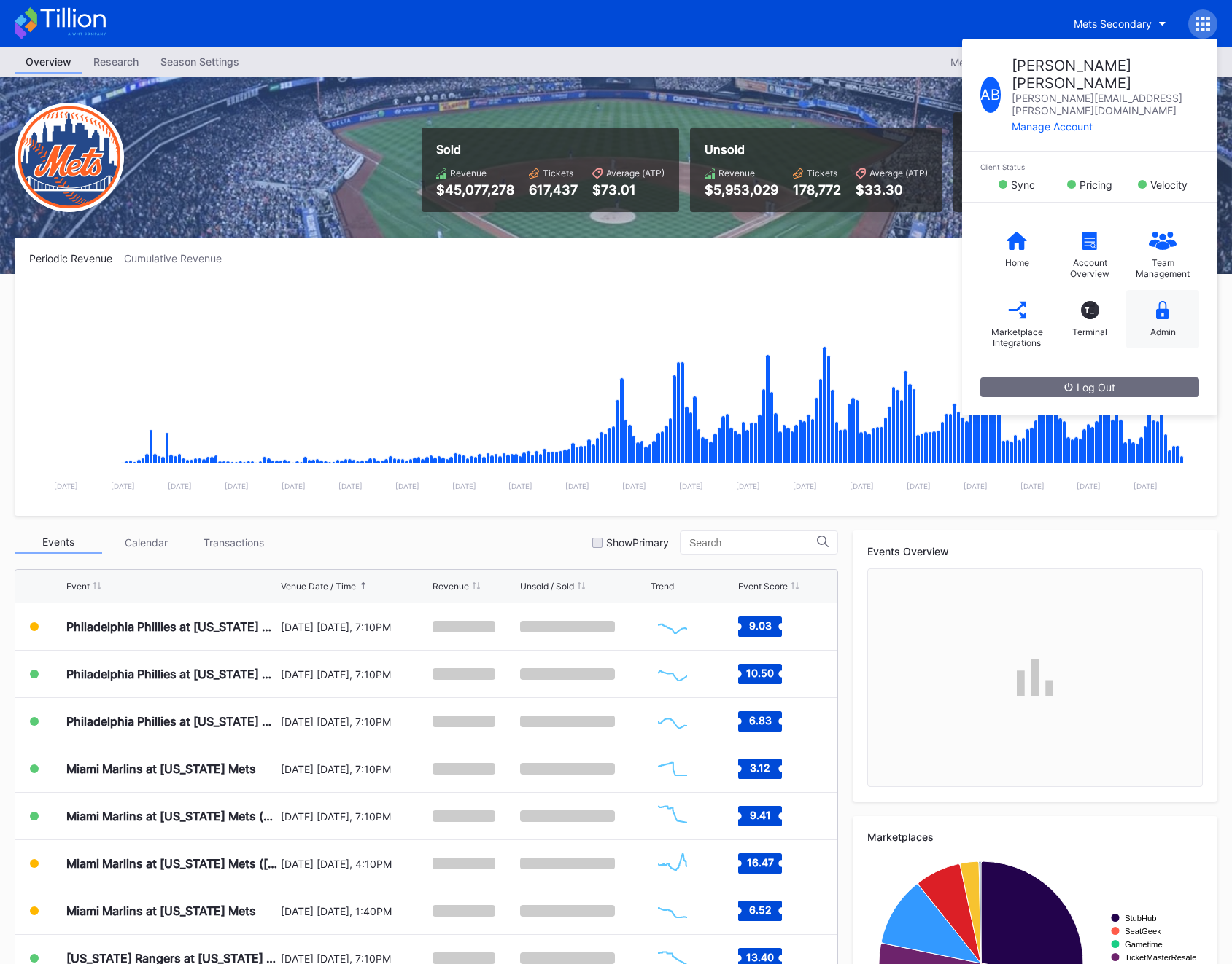
click at [1183, 290] on div "Admin" at bounding box center [1162, 319] width 73 height 58
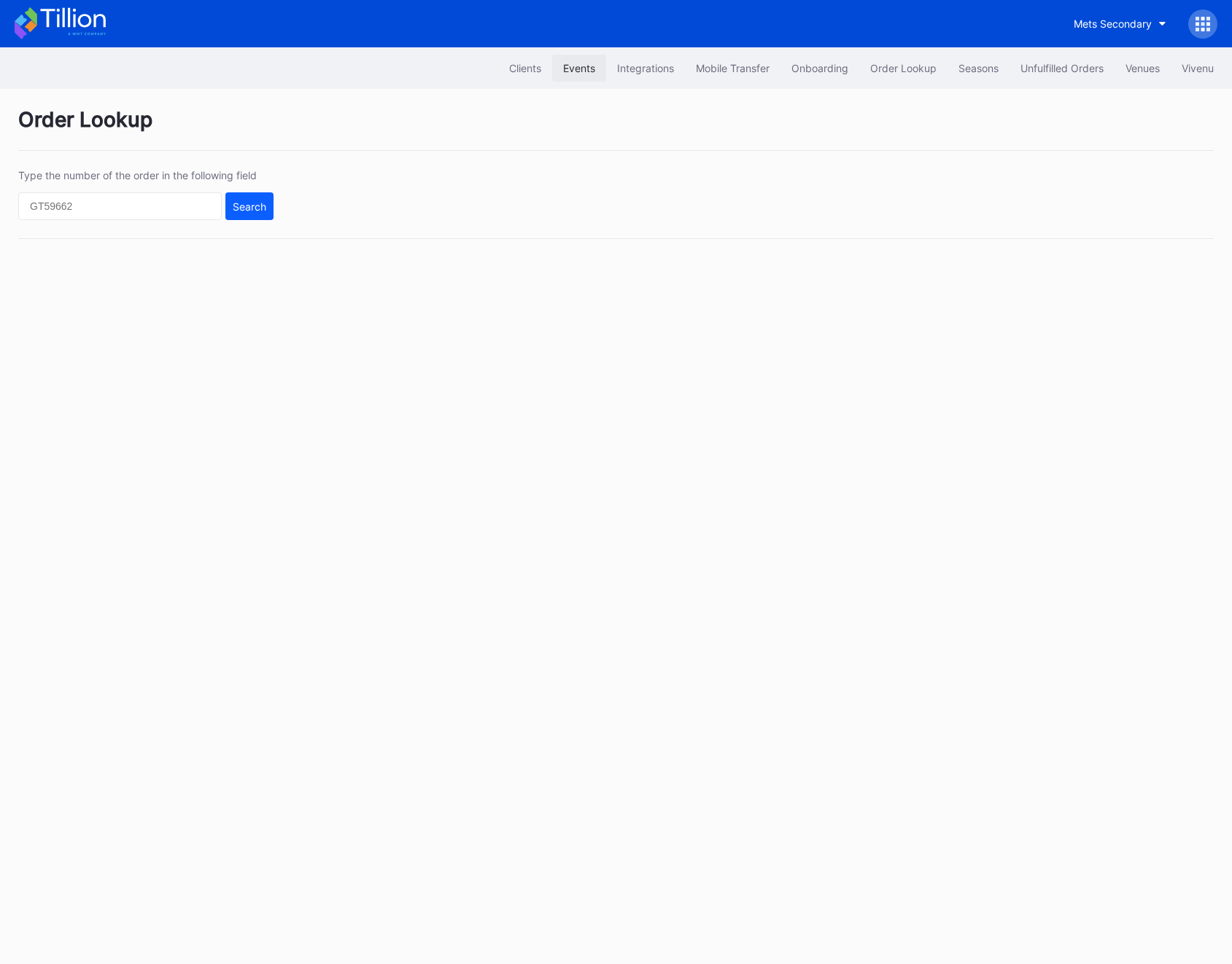
click at [584, 72] on div "Events" at bounding box center [579, 68] width 32 height 12
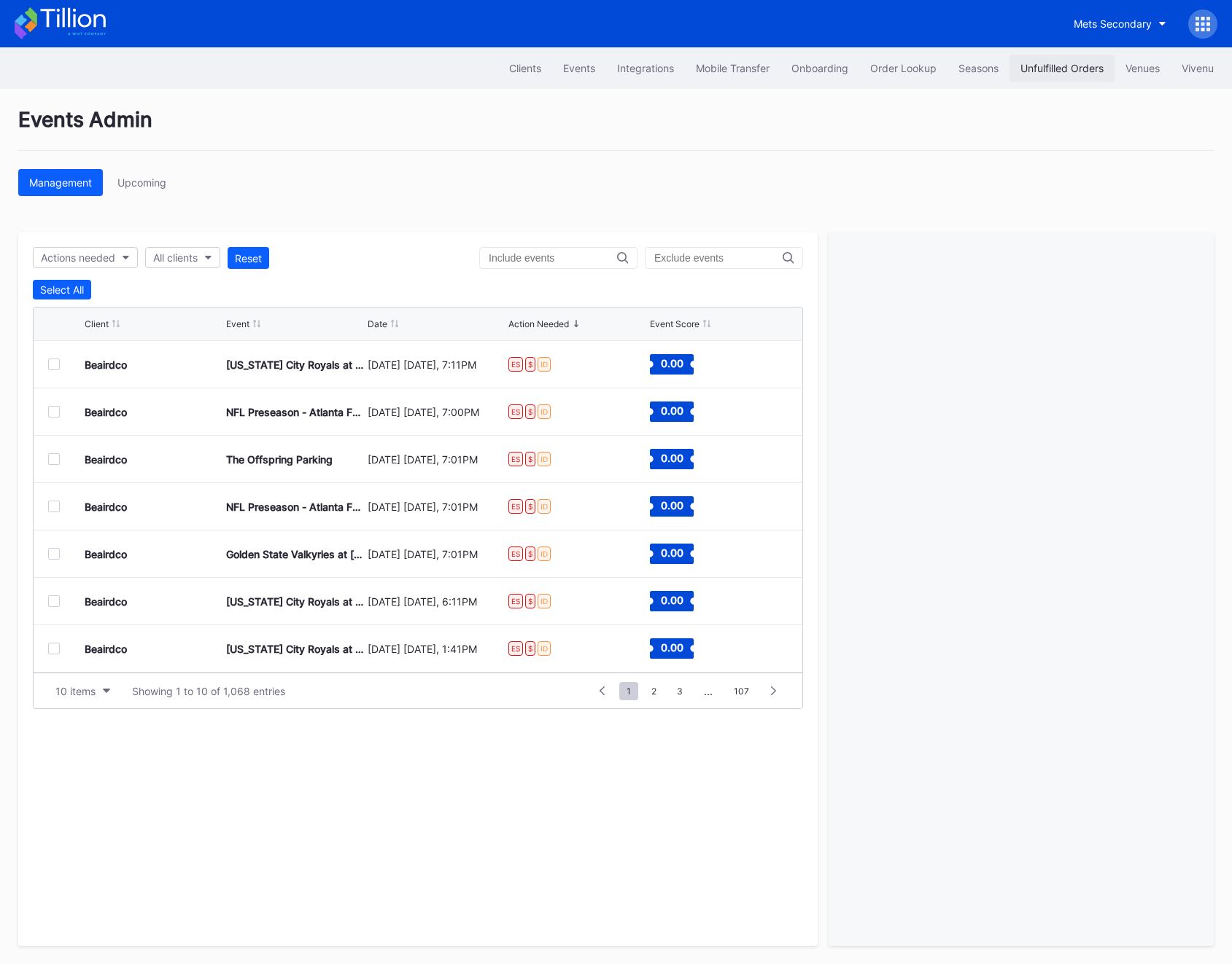
click at [1018, 78] on button "Unfulfilled Orders" at bounding box center [1061, 68] width 105 height 27
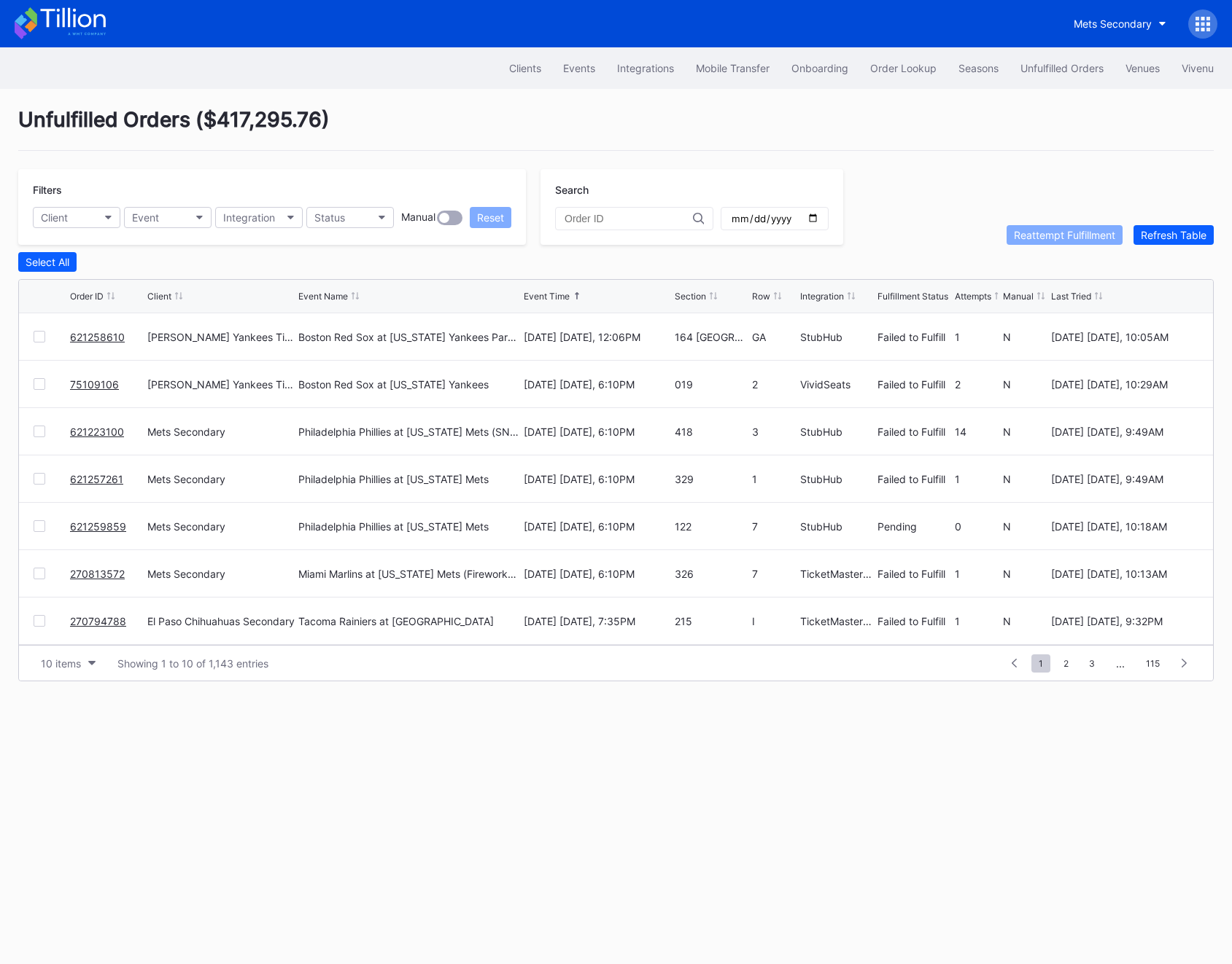
click at [1129, 240] on div "Reattempt Fulfillment Refresh Table" at bounding box center [1109, 236] width 207 height 20
click at [1142, 239] on div "Refresh Table" at bounding box center [1173, 235] width 66 height 12
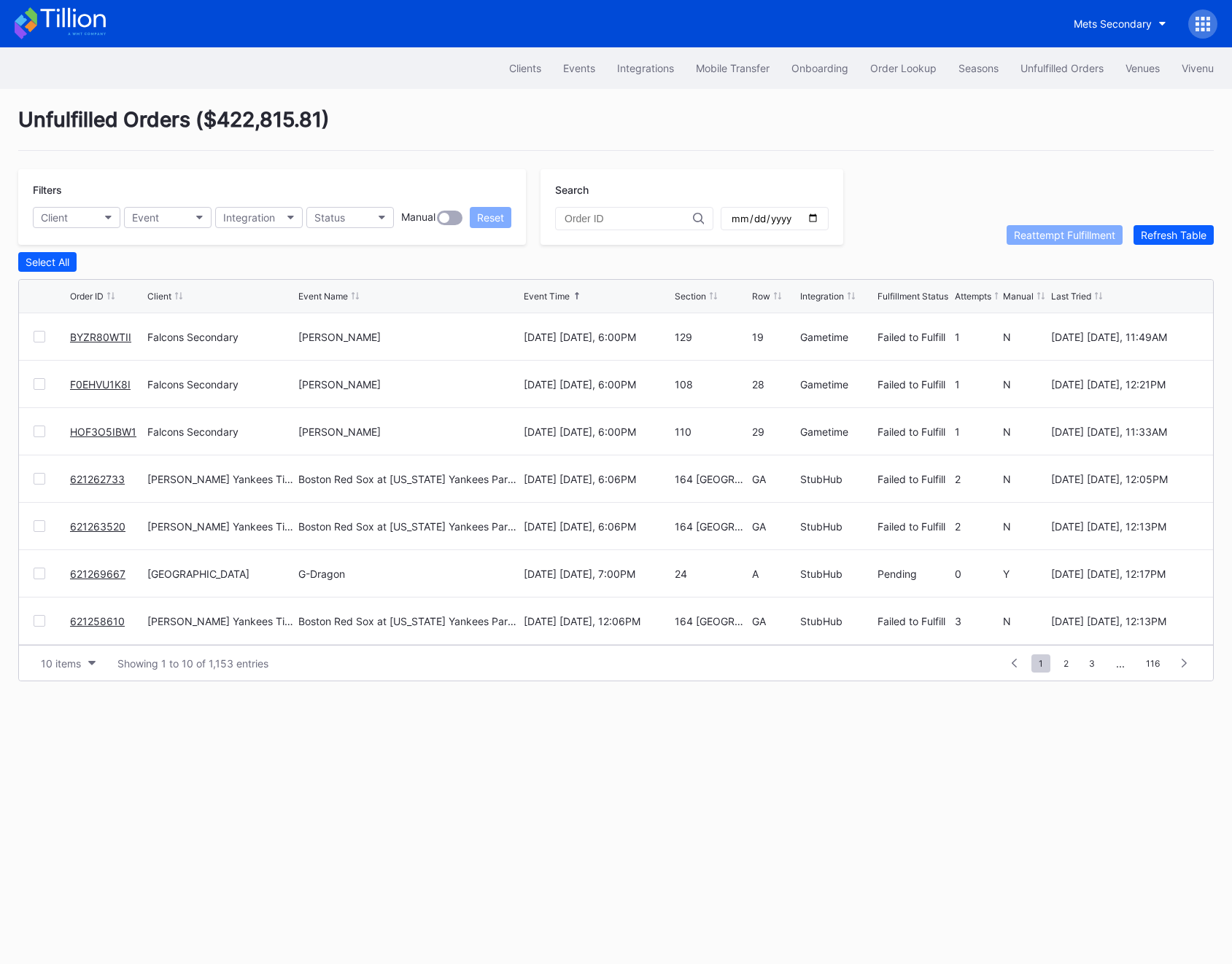
click at [95, 324] on div "BYZR80WTII" at bounding box center [107, 336] width 74 height 47
click at [95, 335] on link "BYZR80WTII" at bounding box center [100, 337] width 61 height 12
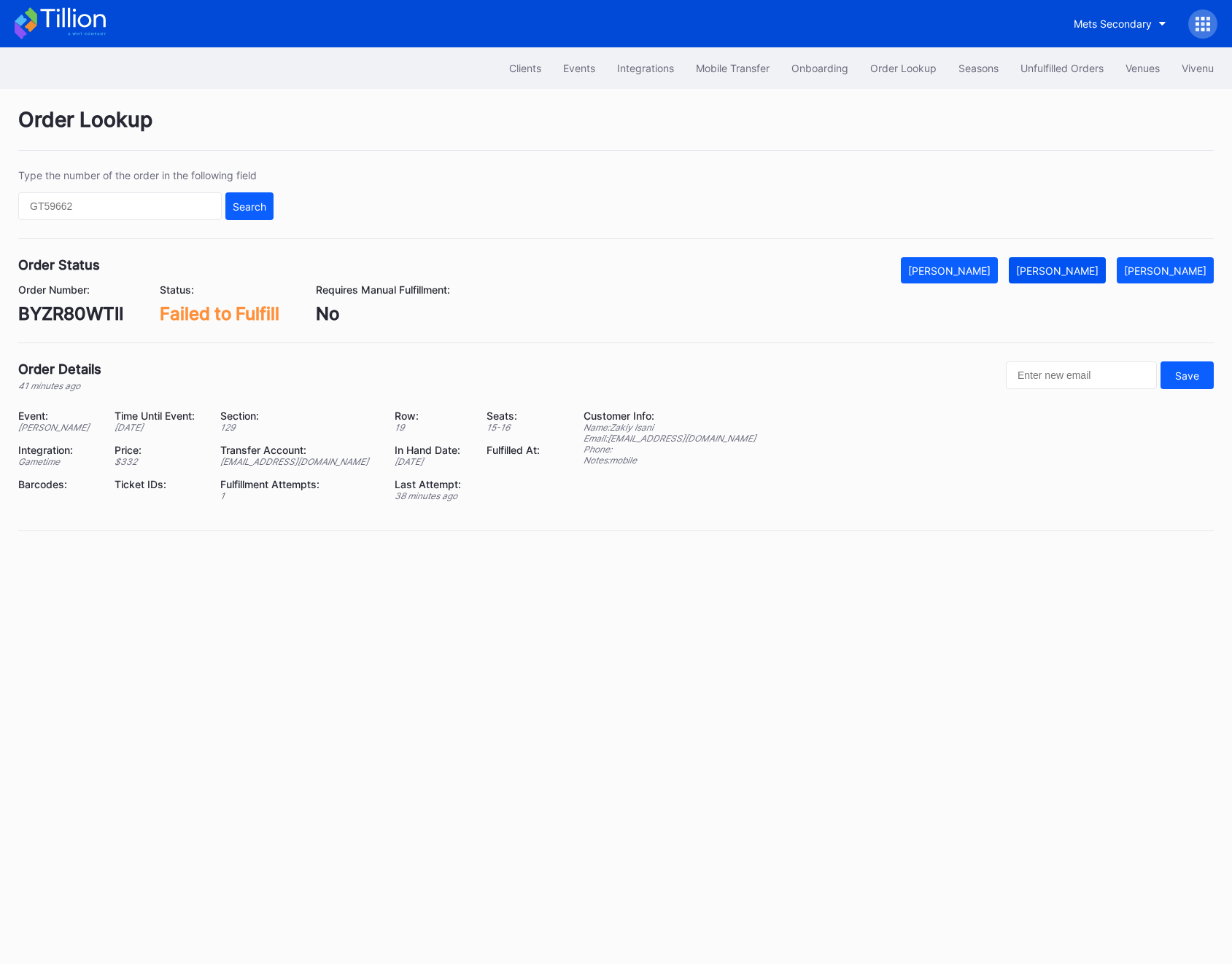
click at [1078, 268] on div "[PERSON_NAME]" at bounding box center [1056, 270] width 83 height 12
click at [50, 320] on div "BYZR80WTII" at bounding box center [70, 313] width 105 height 21
copy div "BYZR80WTII"
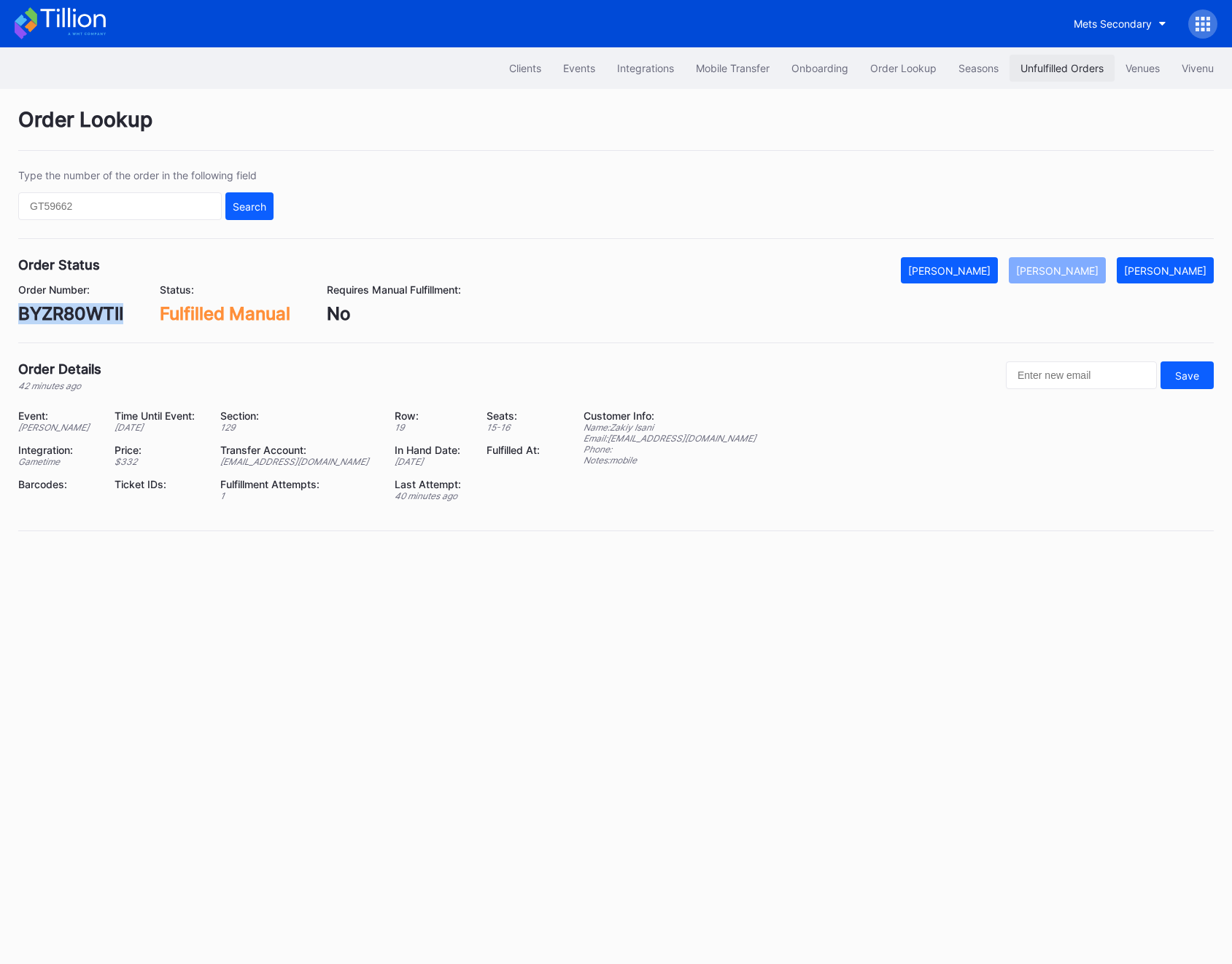
click at [1070, 72] on div "Unfulfilled Orders" at bounding box center [1061, 68] width 83 height 12
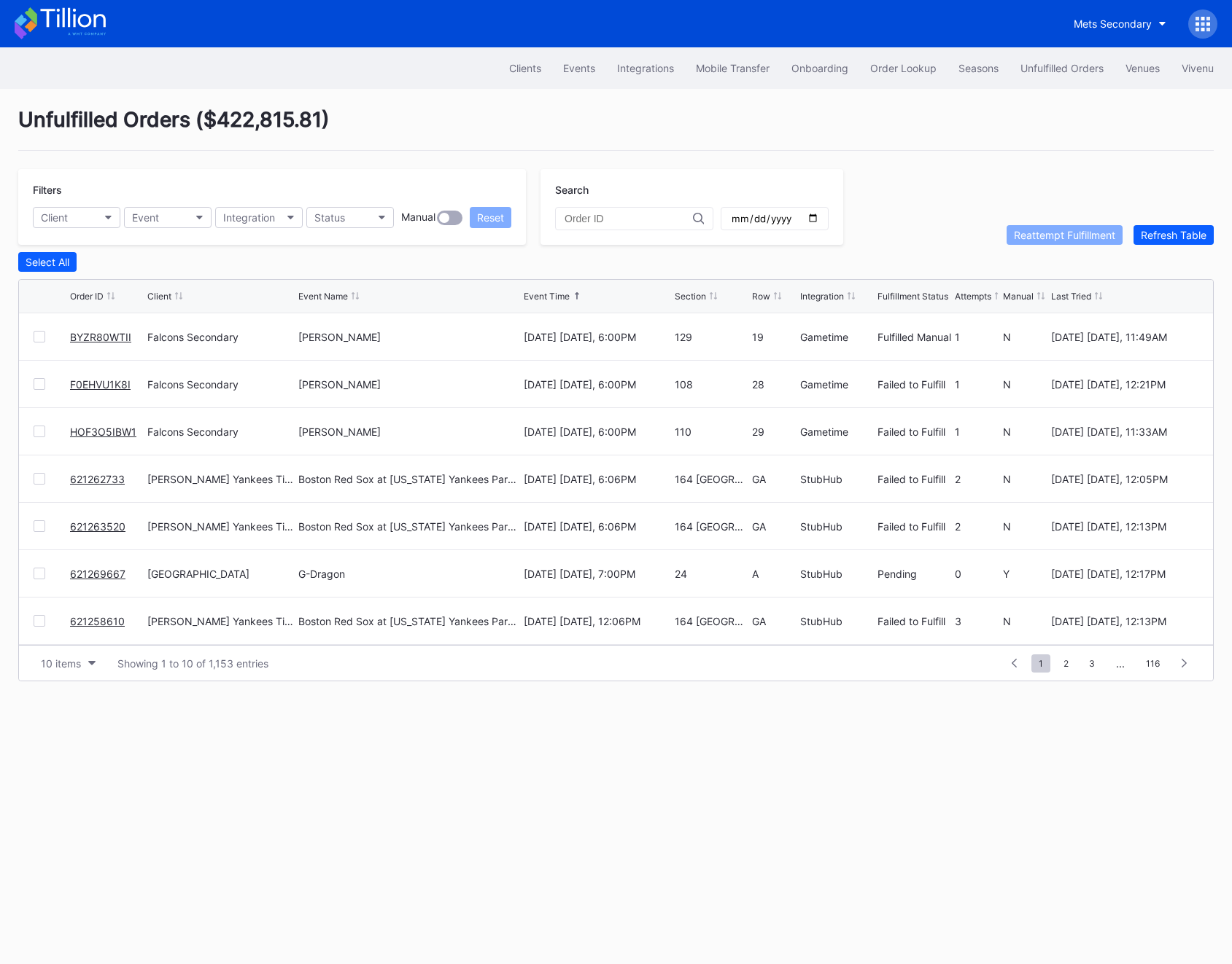
click at [92, 384] on link "F0EHVU1K8I" at bounding box center [100, 384] width 61 height 12
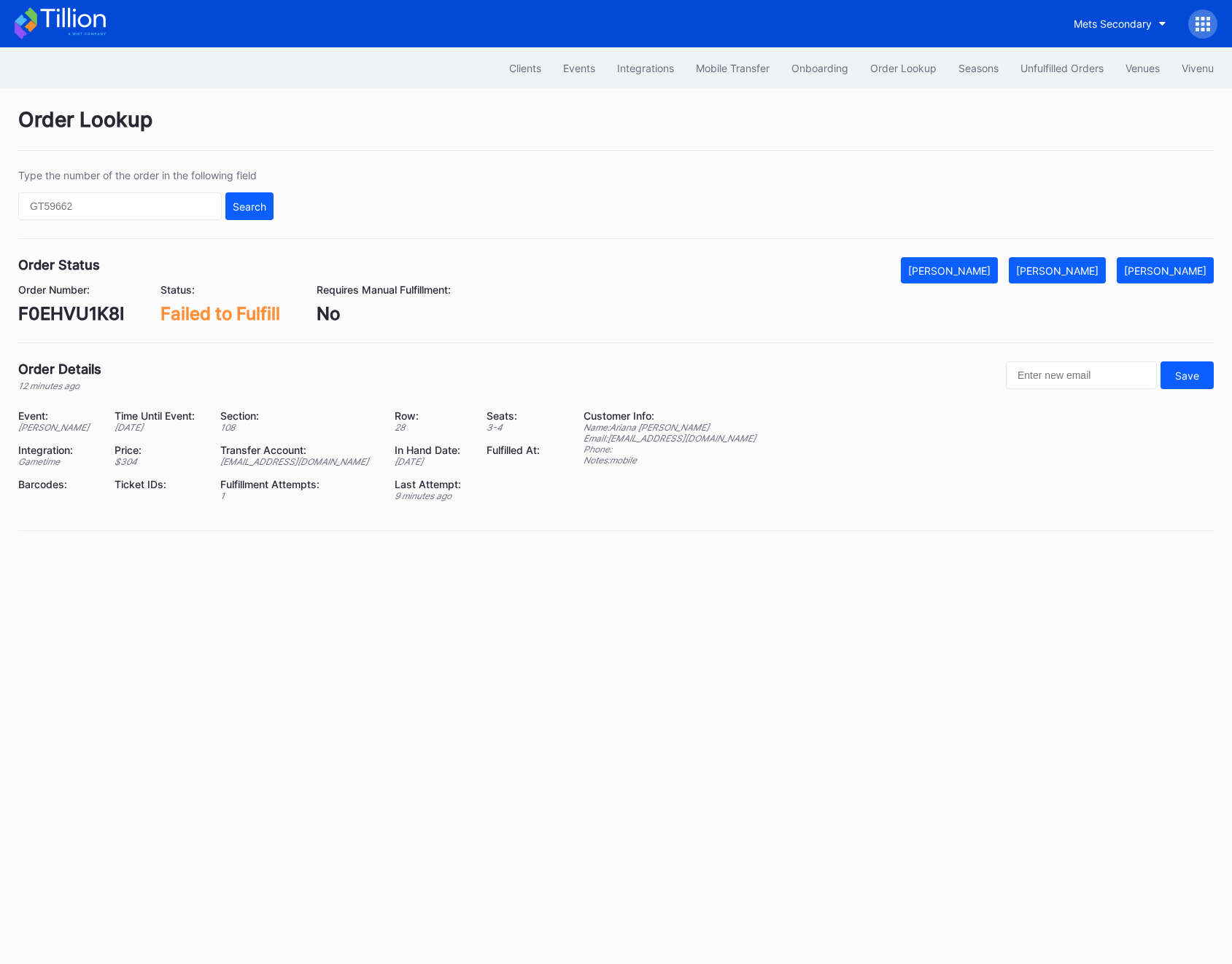
click at [60, 314] on div "F0EHVU1K8I" at bounding box center [71, 313] width 106 height 21
copy div "F0EHVU1K8I"
click at [1074, 252] on div "Order Lookup Type the number of the order in the following field Search Order S…" at bounding box center [616, 328] width 1232 height 479
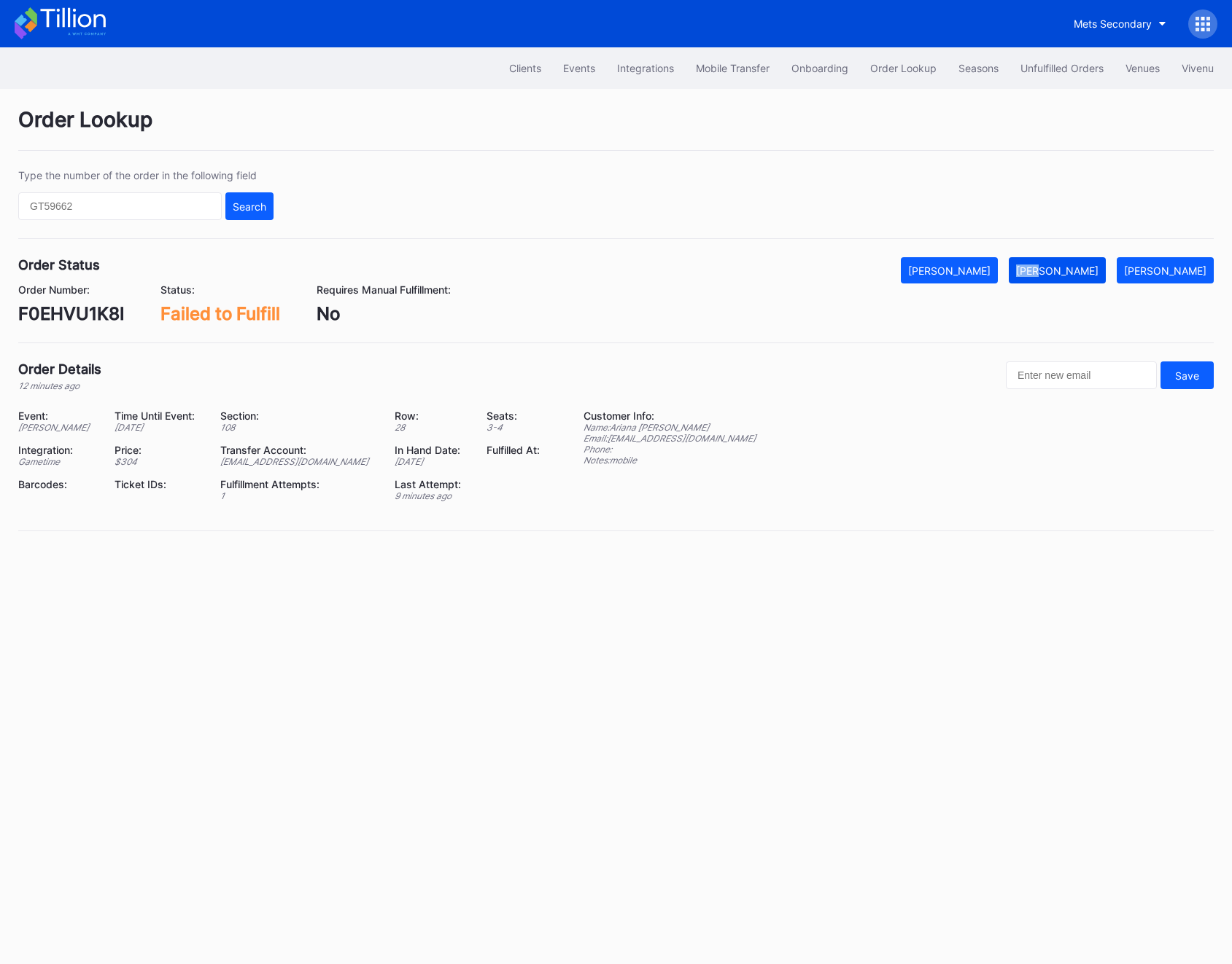
click at [1072, 278] on button "[PERSON_NAME]" at bounding box center [1056, 270] width 97 height 26
click at [1039, 72] on div "Unfulfilled Orders" at bounding box center [1061, 68] width 83 height 12
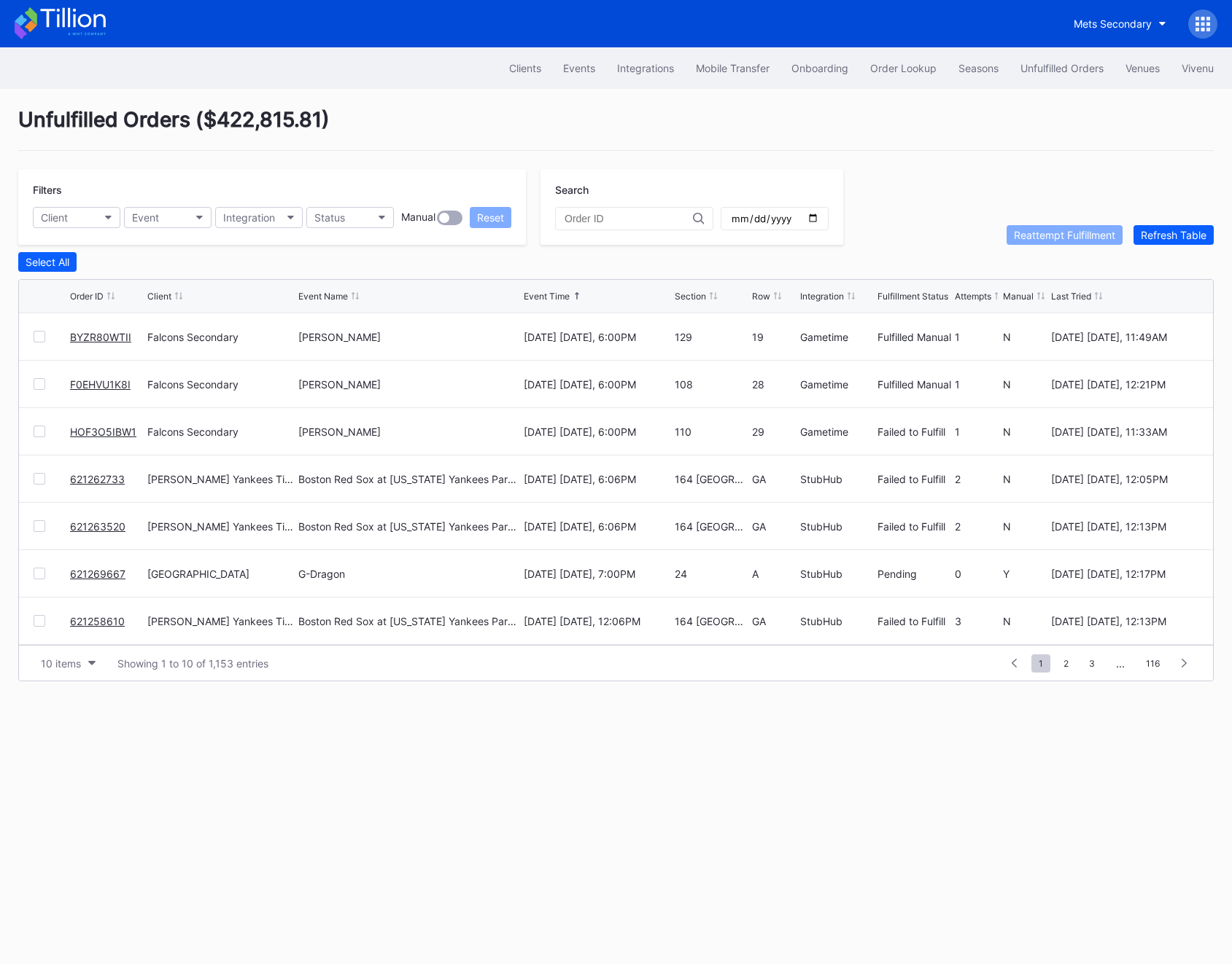
click at [95, 430] on link "HOF3O5IBW1" at bounding box center [103, 432] width 66 height 12
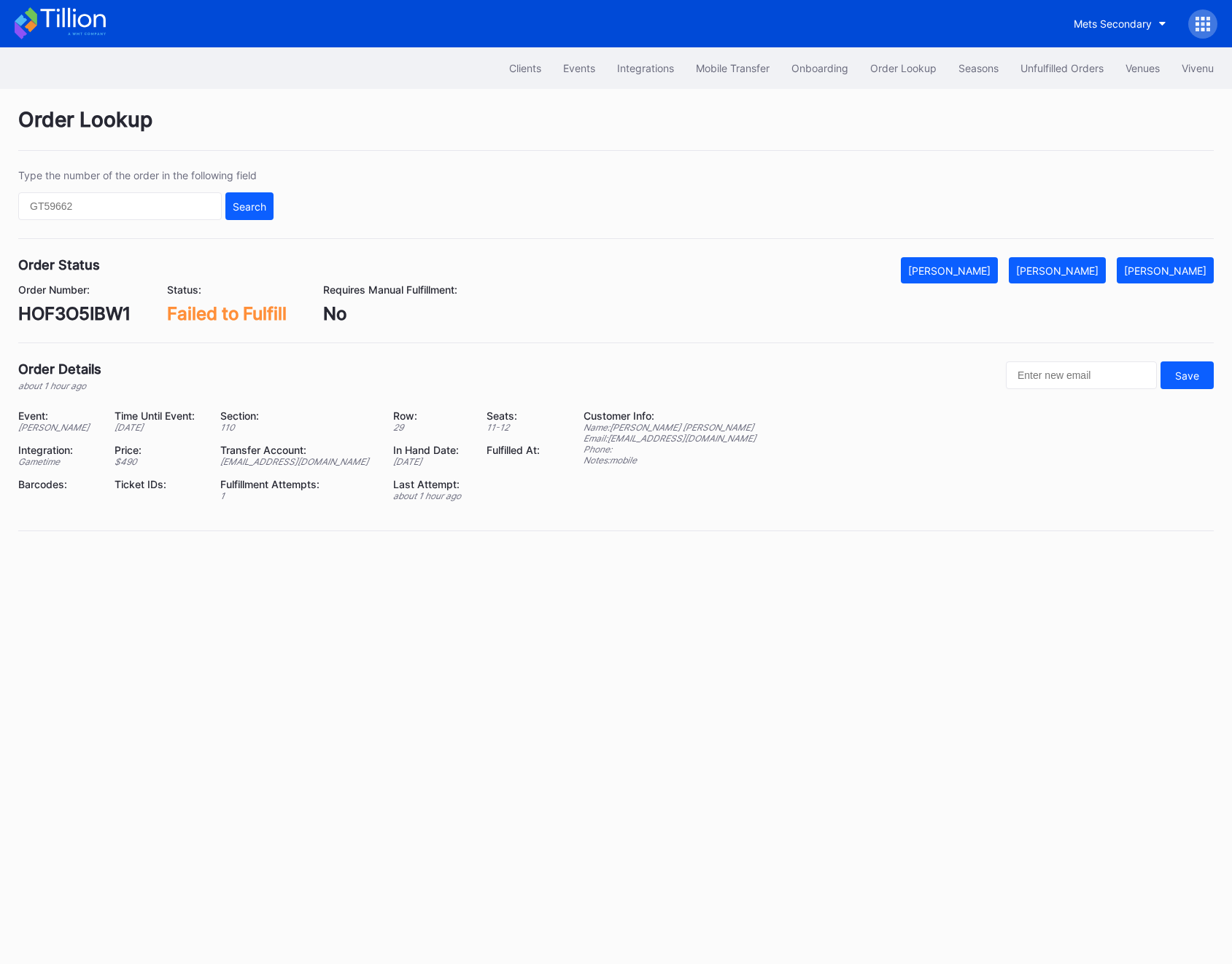
click at [57, 309] on div "HOF3O5IBW1" at bounding box center [74, 313] width 112 height 21
copy div "HOF3O5IBW1"
click at [1063, 280] on button "[PERSON_NAME]" at bounding box center [1056, 270] width 97 height 26
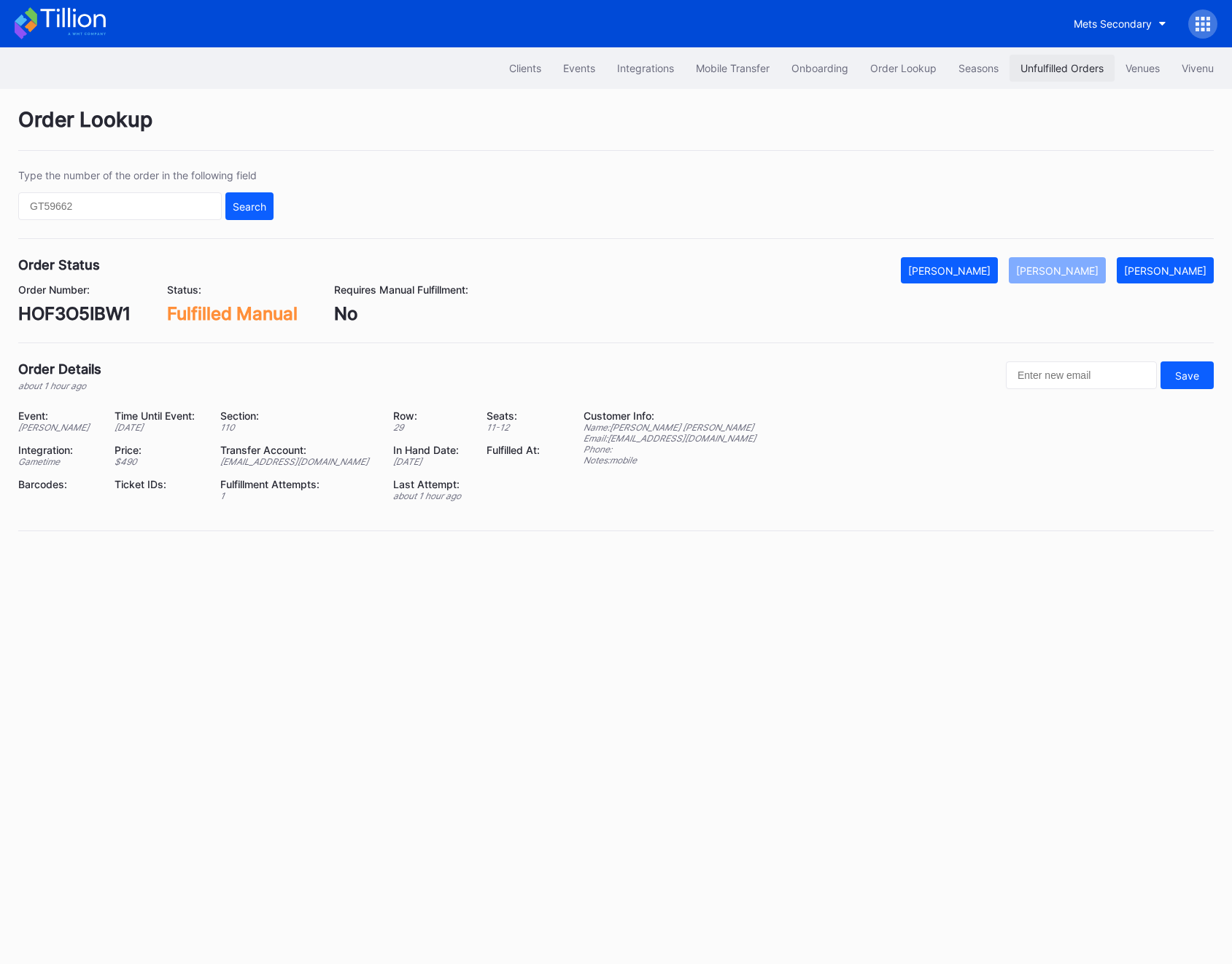
click at [1038, 71] on div "Unfulfilled Orders" at bounding box center [1061, 68] width 83 height 12
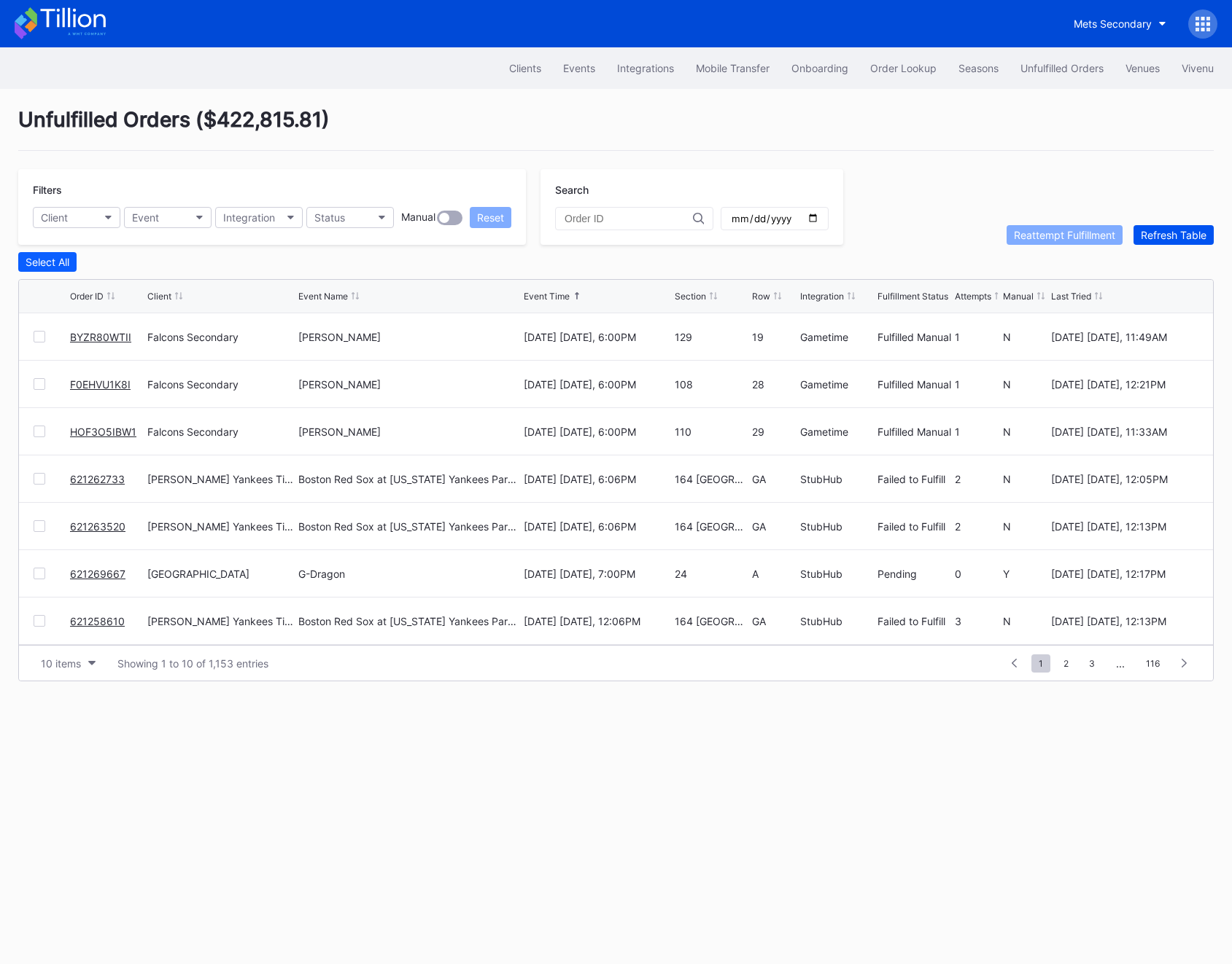
click at [1181, 232] on div "Refresh Table" at bounding box center [1173, 235] width 66 height 12
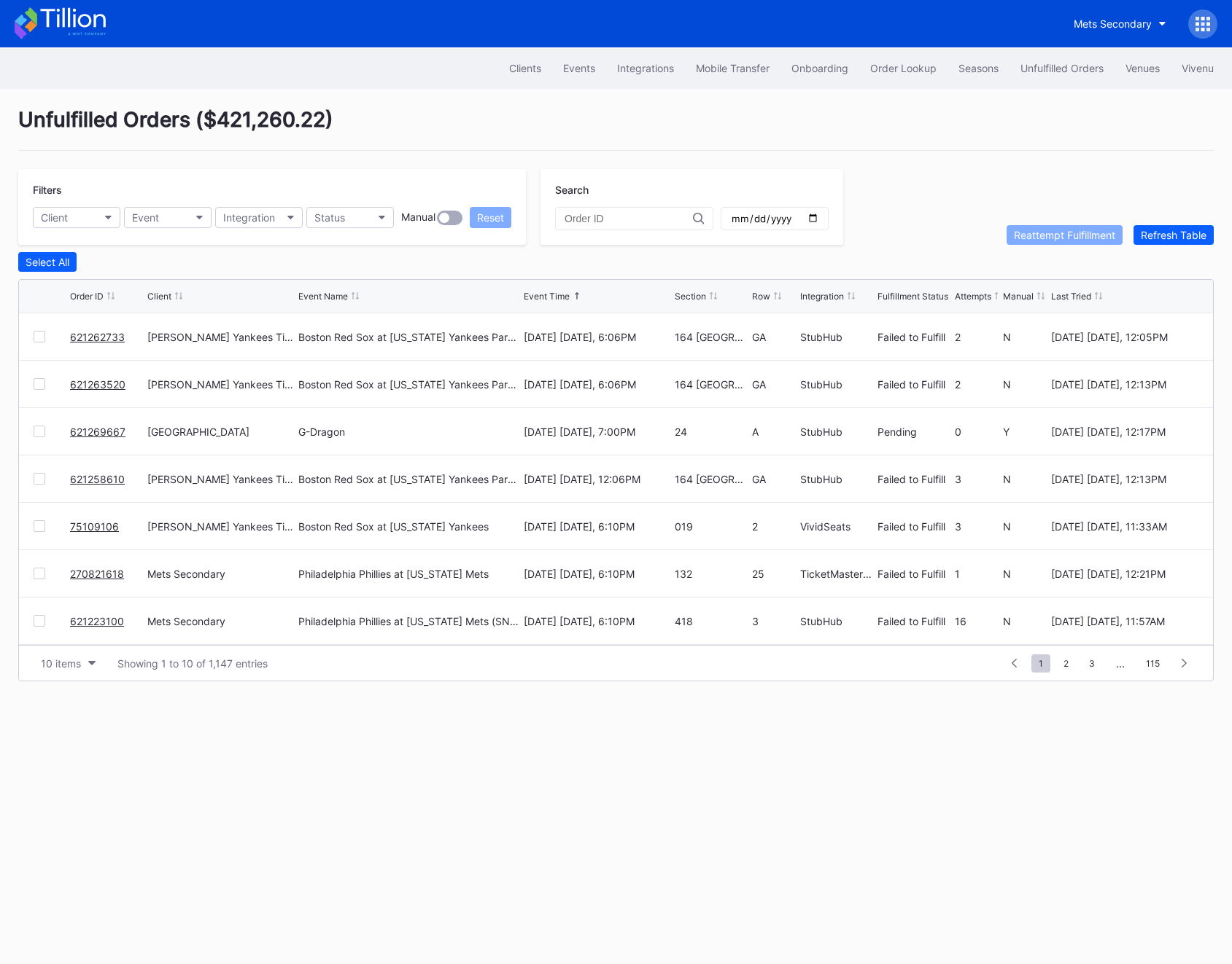
click at [103, 333] on link "621262733" at bounding box center [97, 337] width 55 height 12
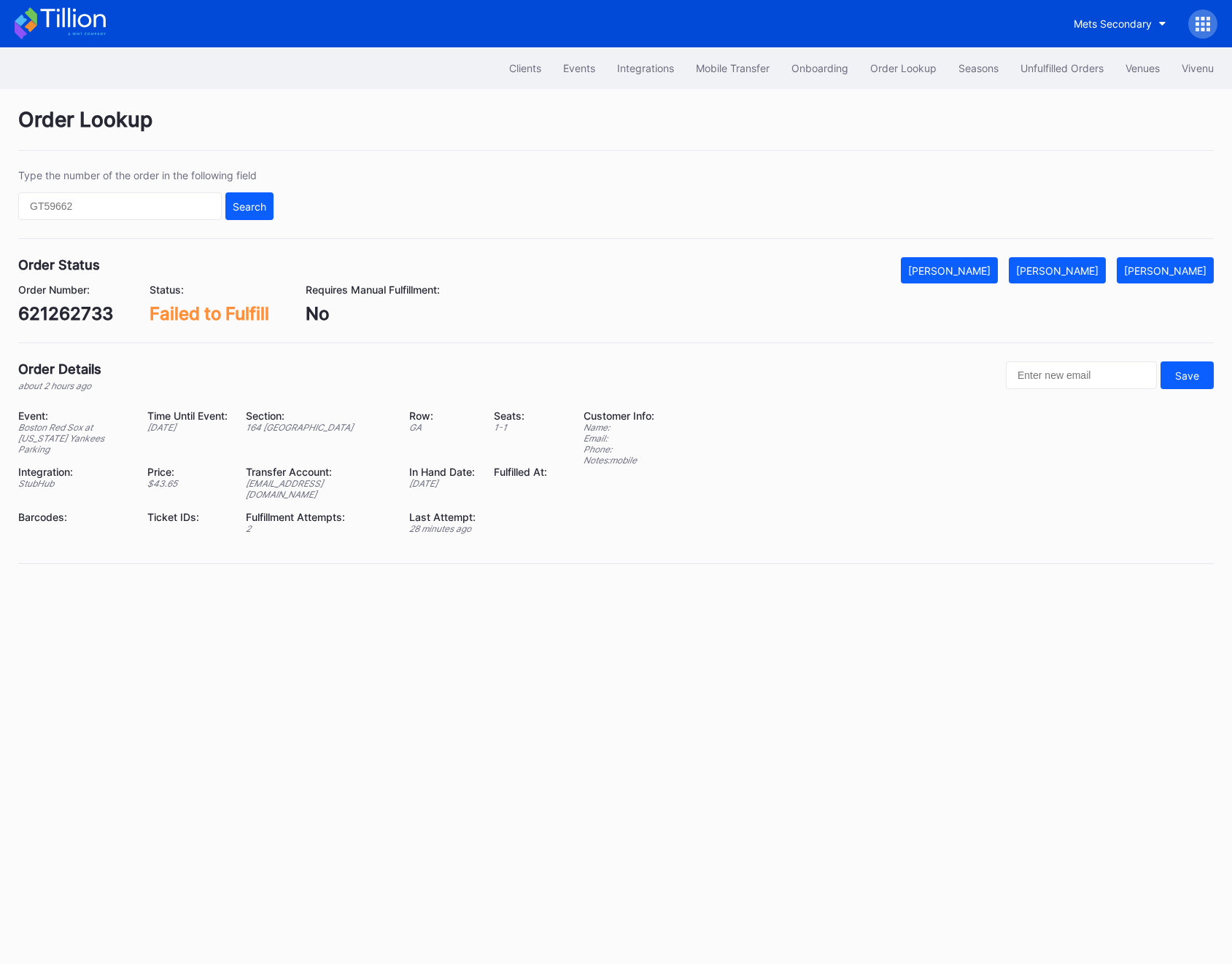
click at [68, 317] on div "621262733" at bounding box center [65, 313] width 95 height 21
copy div "621262733"
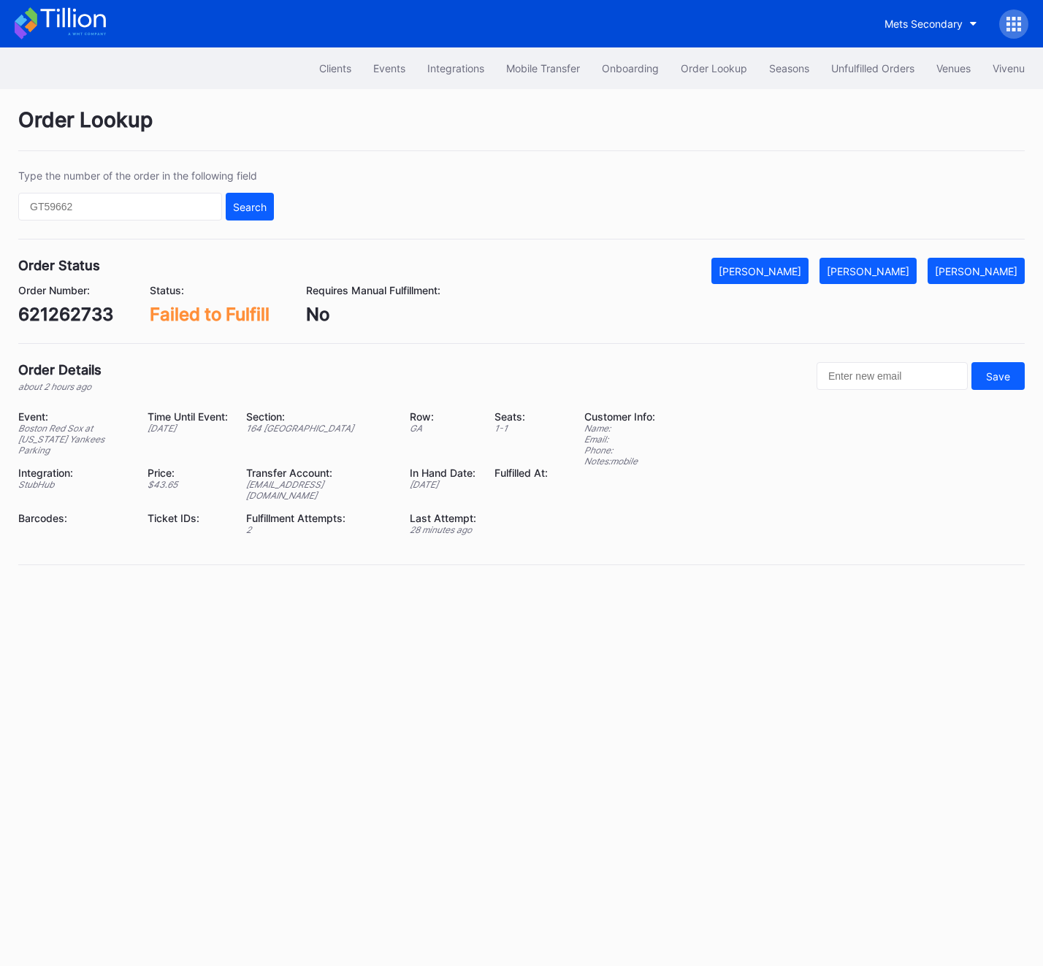
click at [1010, 26] on icon at bounding box center [1013, 24] width 15 height 15
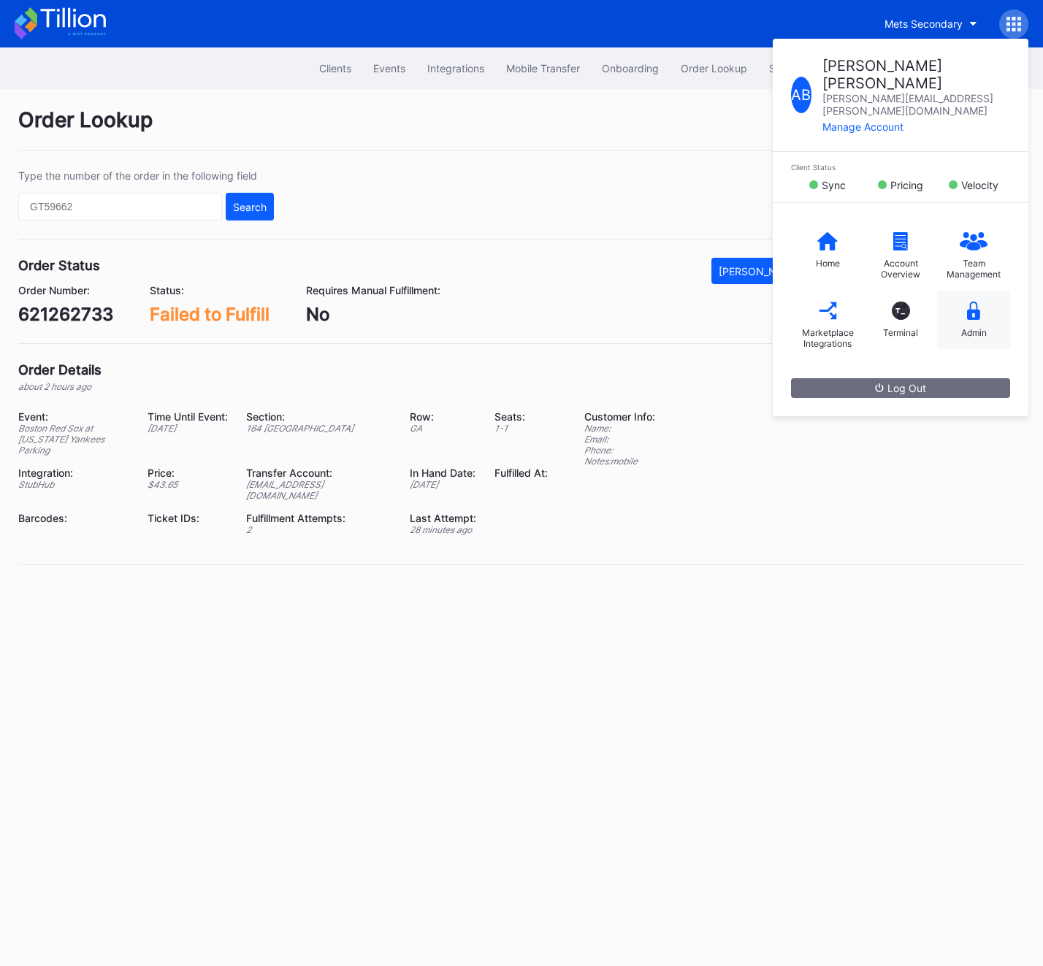
click at [970, 295] on div "Admin" at bounding box center [973, 320] width 73 height 58
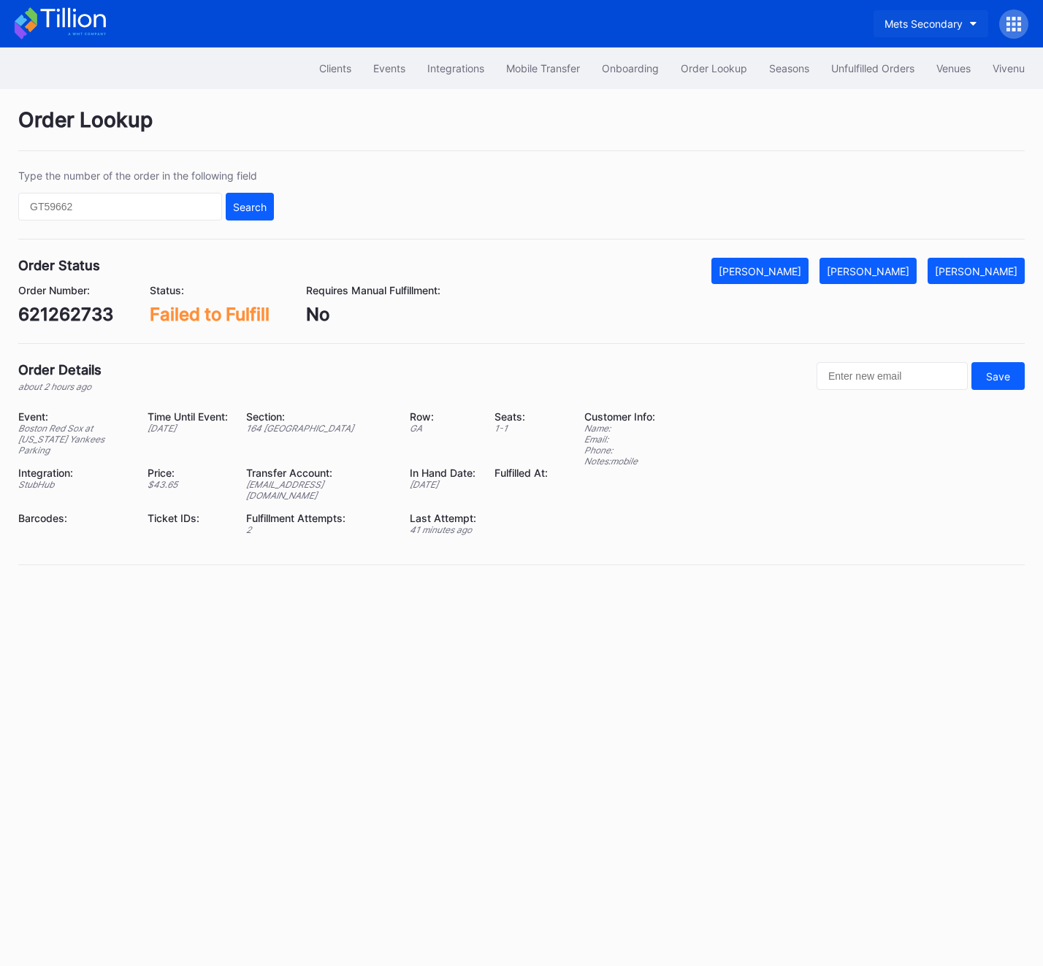
click at [945, 29] on div "Mets Secondary" at bounding box center [923, 24] width 78 height 12
type input "falcon"
click at [899, 93] on div "Falcons Secondary" at bounding box center [874, 91] width 91 height 12
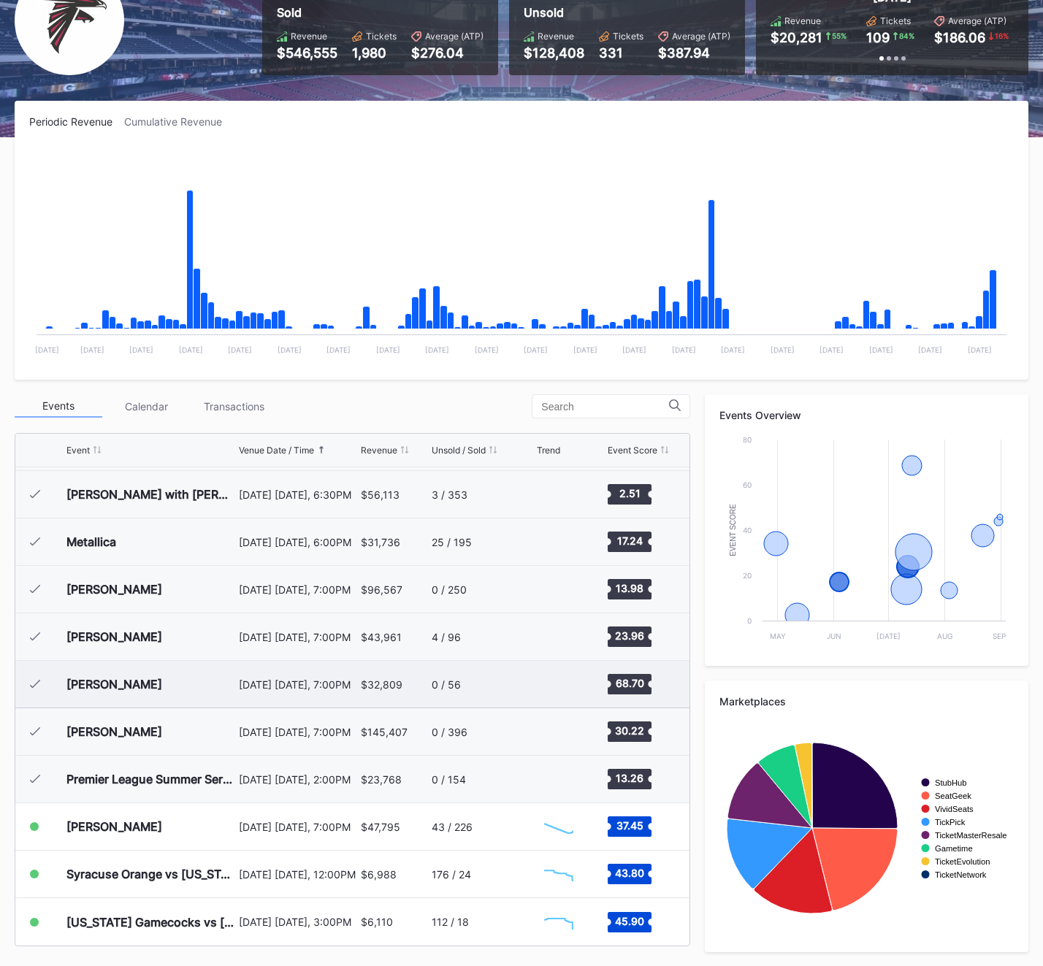
scroll to position [152, 0]
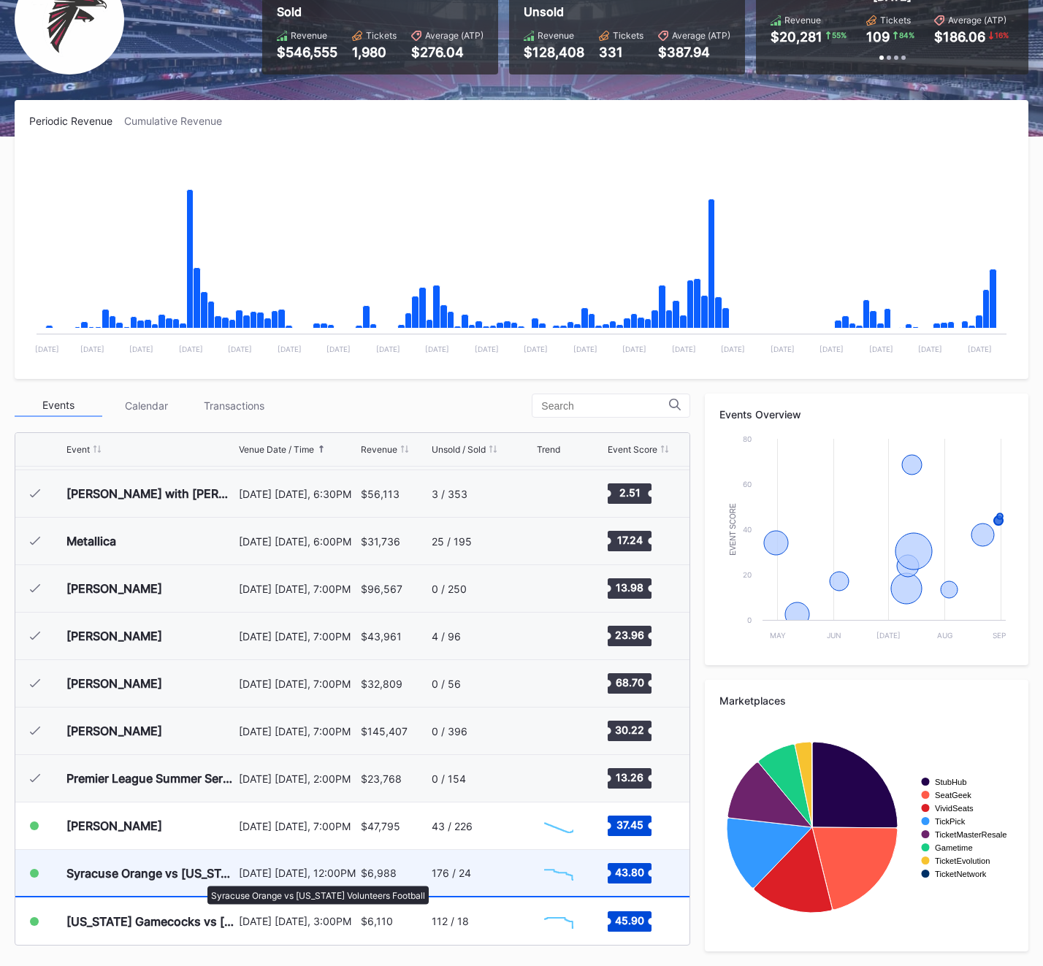
click at [200, 879] on div "Syracuse Orange vs [US_STATE] Volunteers Football" at bounding box center [150, 873] width 169 height 15
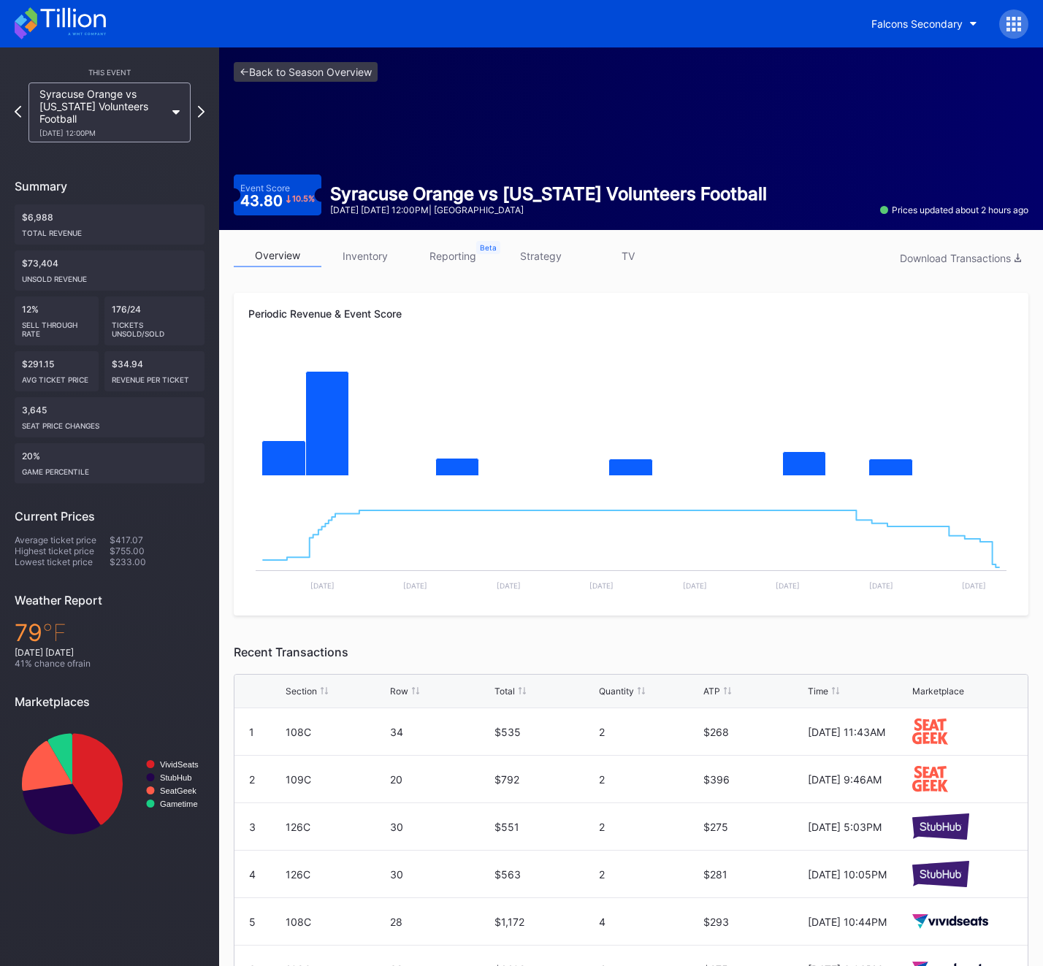
scroll to position [94, 0]
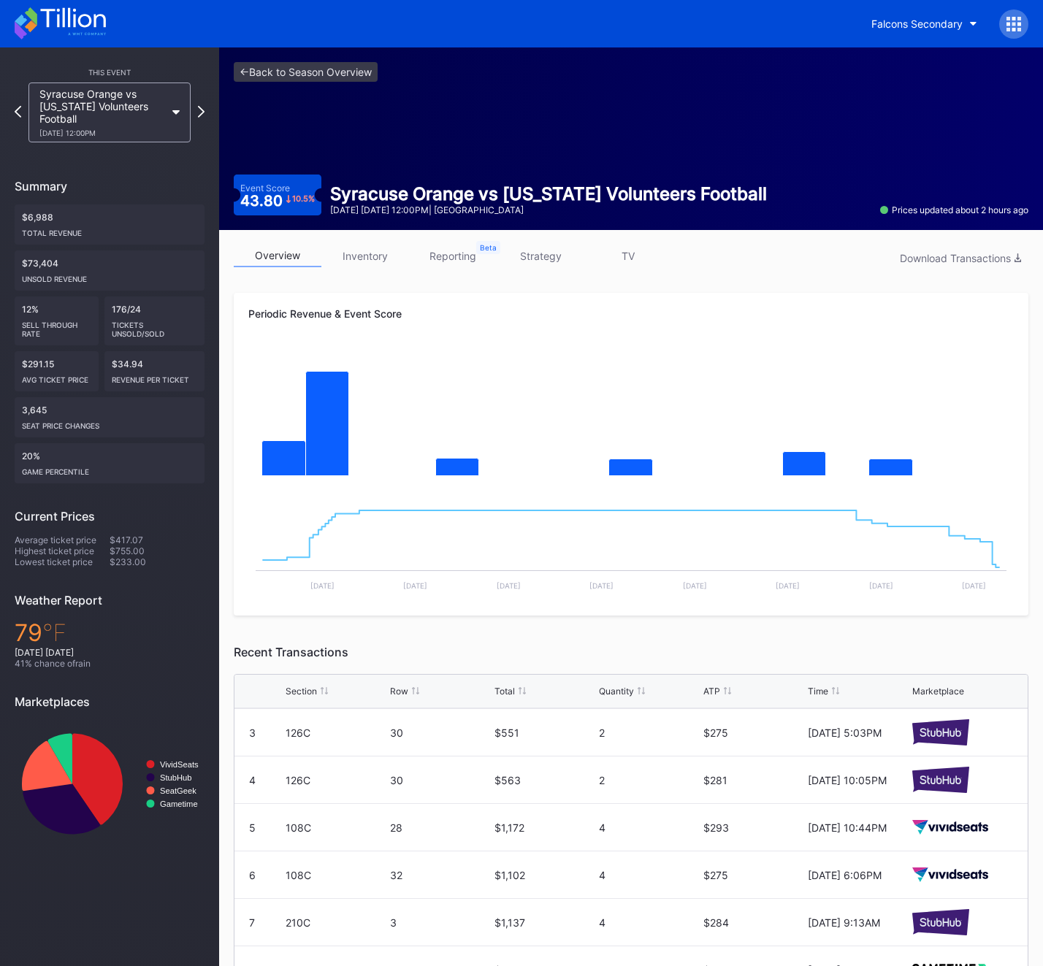
click at [371, 243] on div "overview inventory reporting strategy TV Download Transactions Periodic Revenue…" at bounding box center [631, 661] width 824 height 862
click at [367, 260] on link "inventory" at bounding box center [365, 256] width 88 height 23
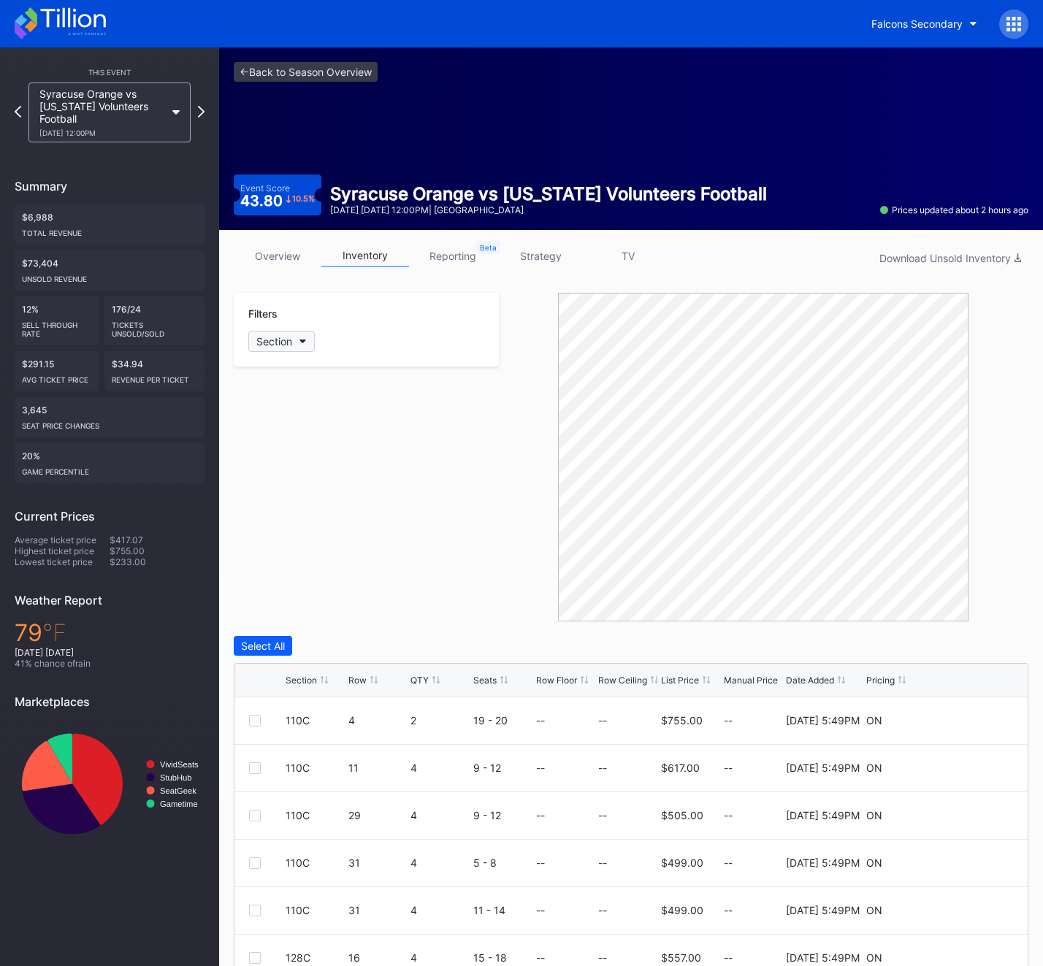
click at [283, 341] on div "Section" at bounding box center [274, 341] width 36 height 12
type input "109"
click at [280, 421] on div "109C" at bounding box center [333, 423] width 170 height 27
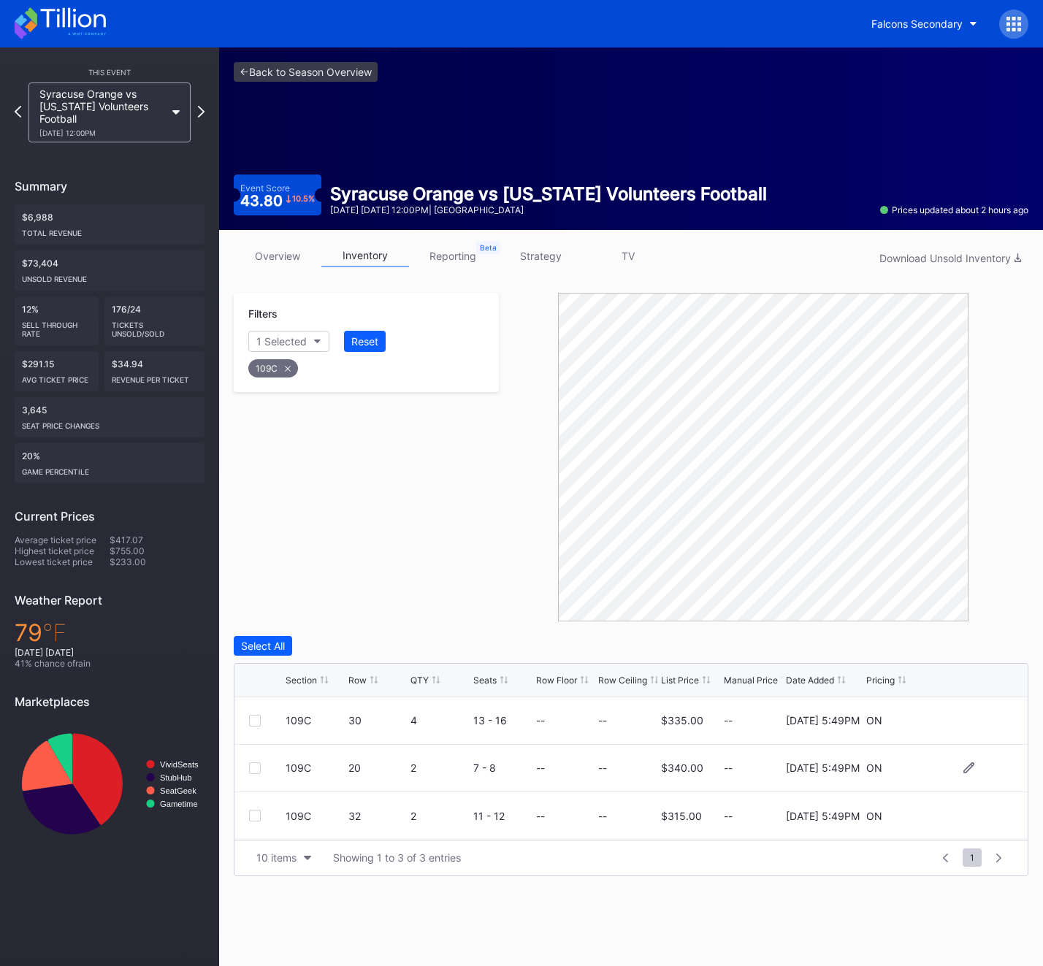
click at [256, 771] on div at bounding box center [255, 768] width 12 height 12
click at [258, 765] on icon at bounding box center [254, 768] width 9 height 7
click at [250, 726] on div at bounding box center [255, 721] width 12 height 12
click at [995, 646] on div "Delete 1 Row" at bounding box center [991, 646] width 59 height 12
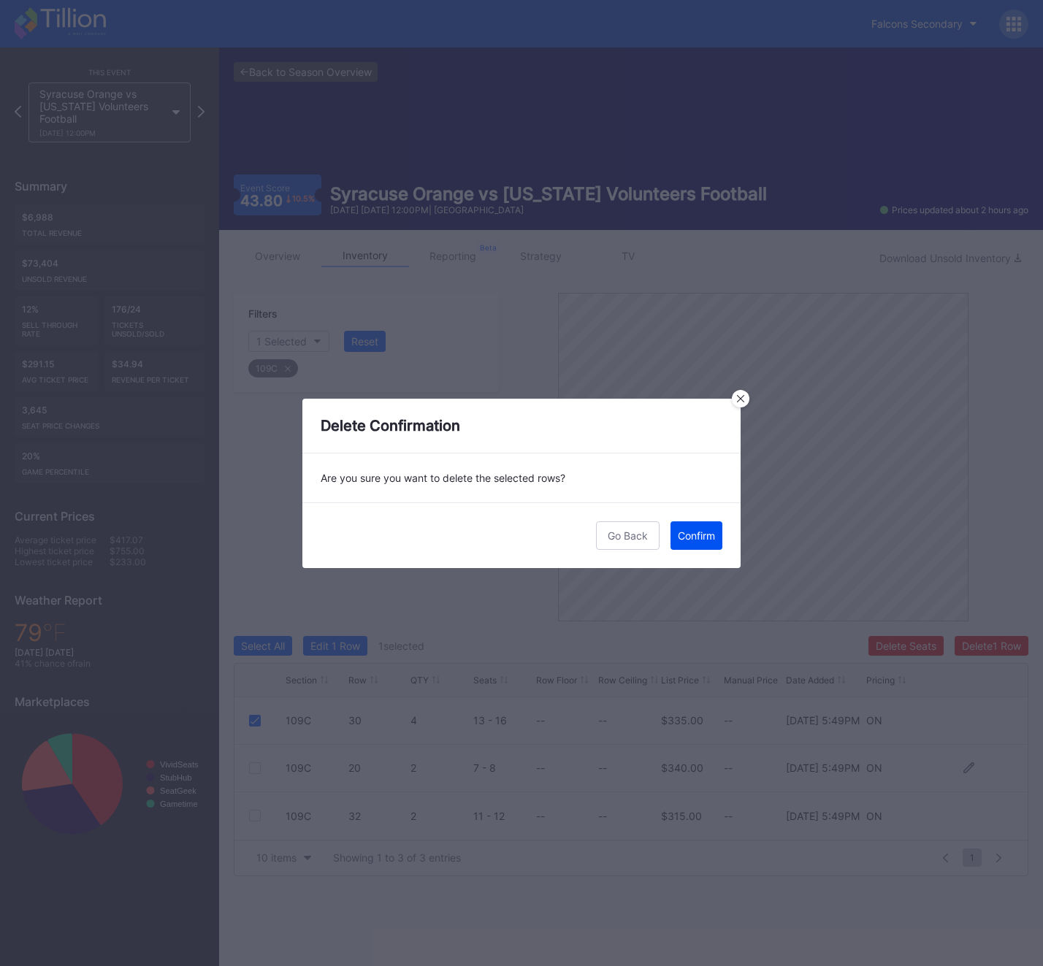
click at [697, 527] on button "Confirm" at bounding box center [696, 535] width 52 height 28
